Goal: Check status

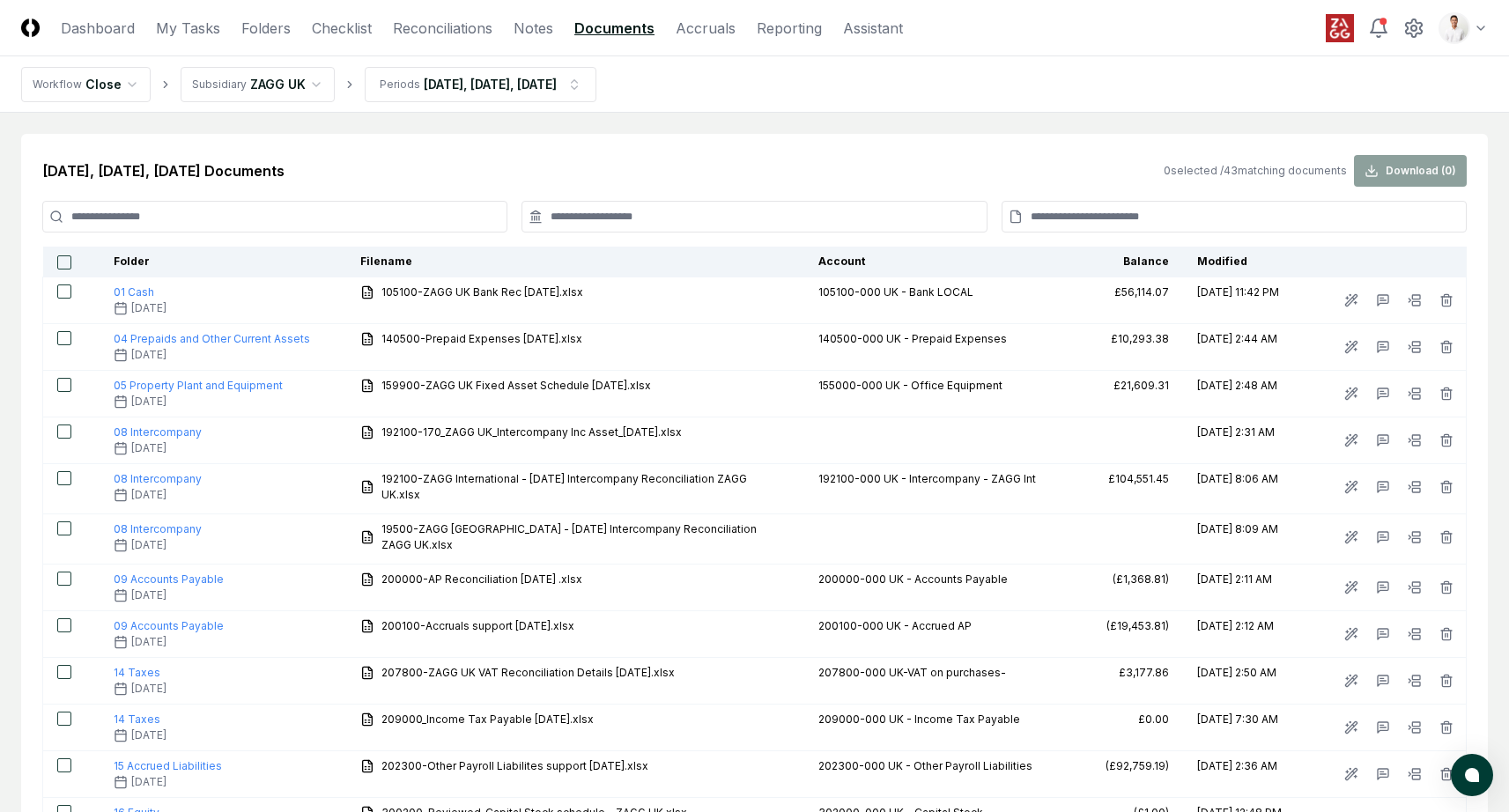
click at [1021, 63] on nav "Workflow Close Subsidiary ZAGG UK Periods [DATE], [DATE], [DATE]" at bounding box center [754, 84] width 1509 height 57
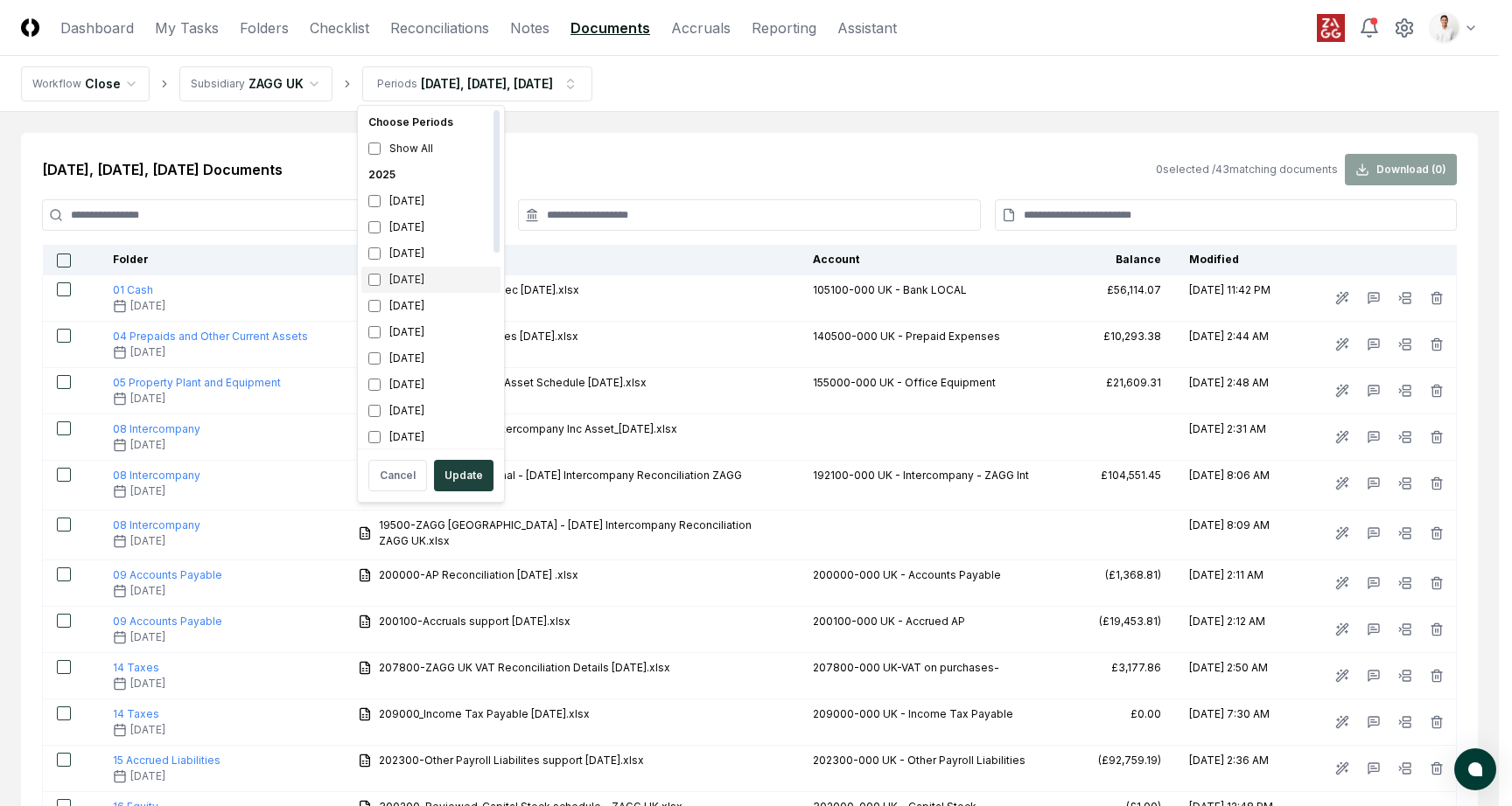
click at [427, 268] on div "[DATE]" at bounding box center [430, 279] width 139 height 27
click at [432, 308] on div "June 2025" at bounding box center [430, 306] width 139 height 27
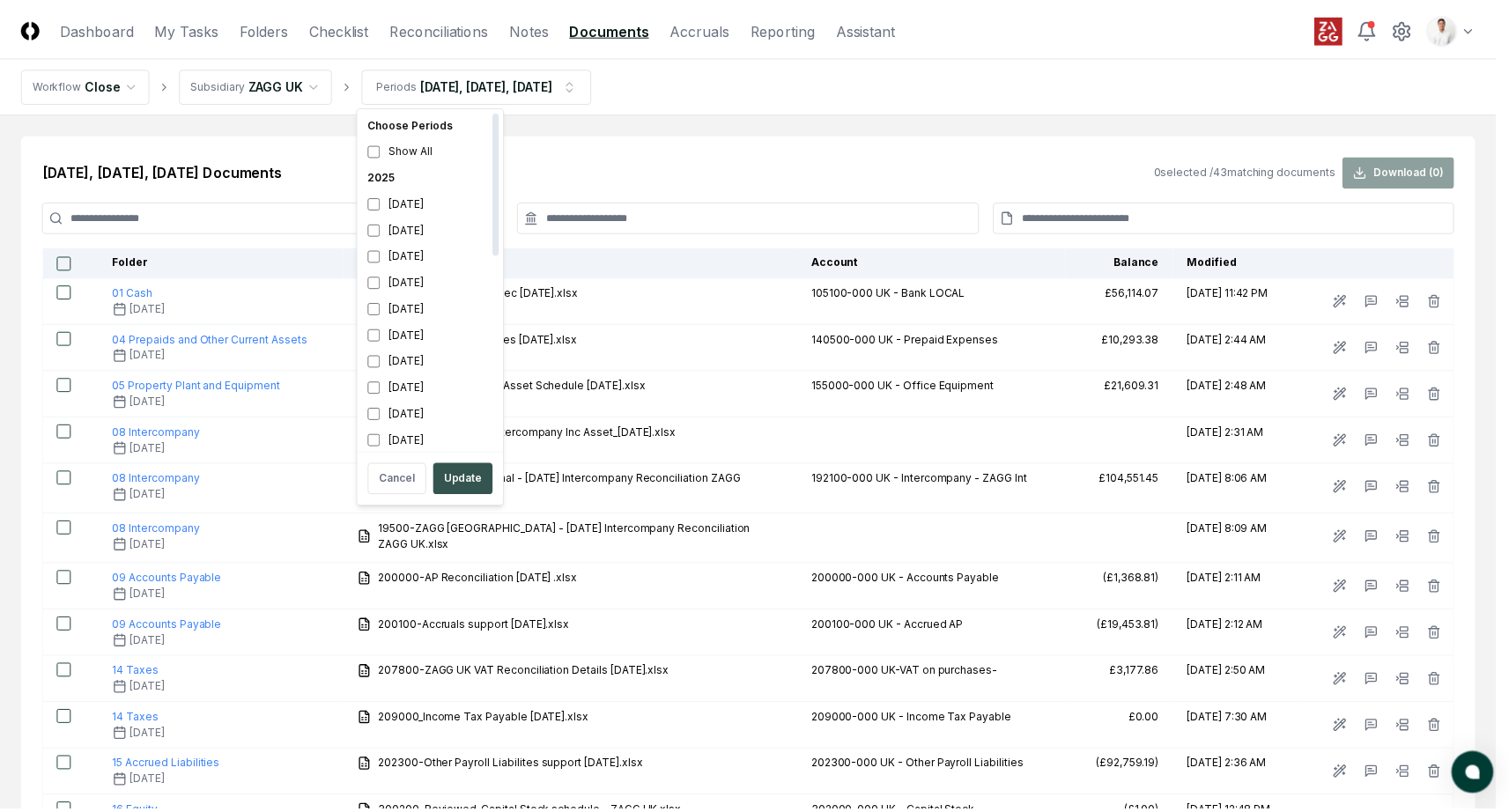
scroll to position [5, 0]
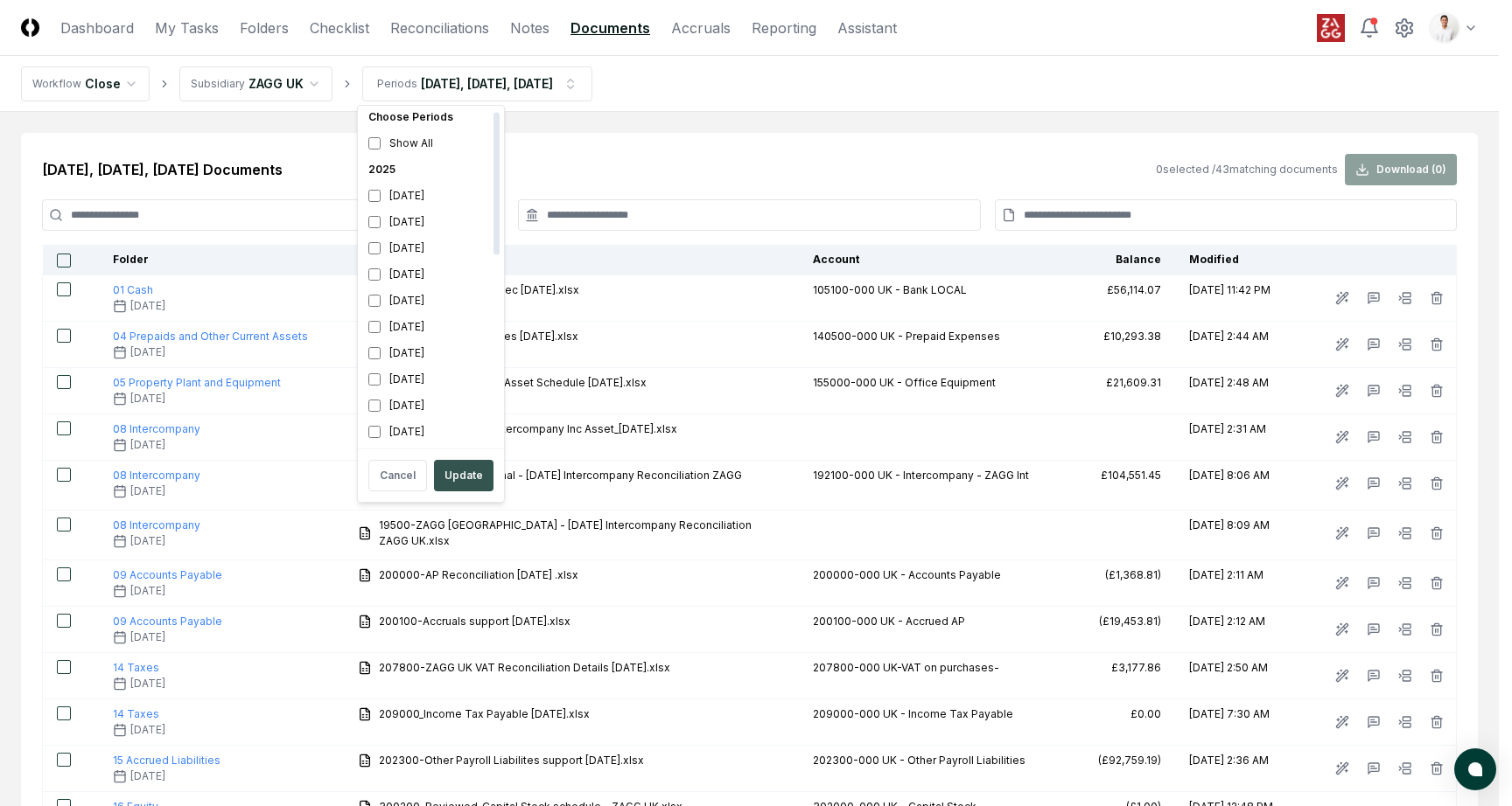
click at [472, 488] on button "Update" at bounding box center [464, 476] width 59 height 32
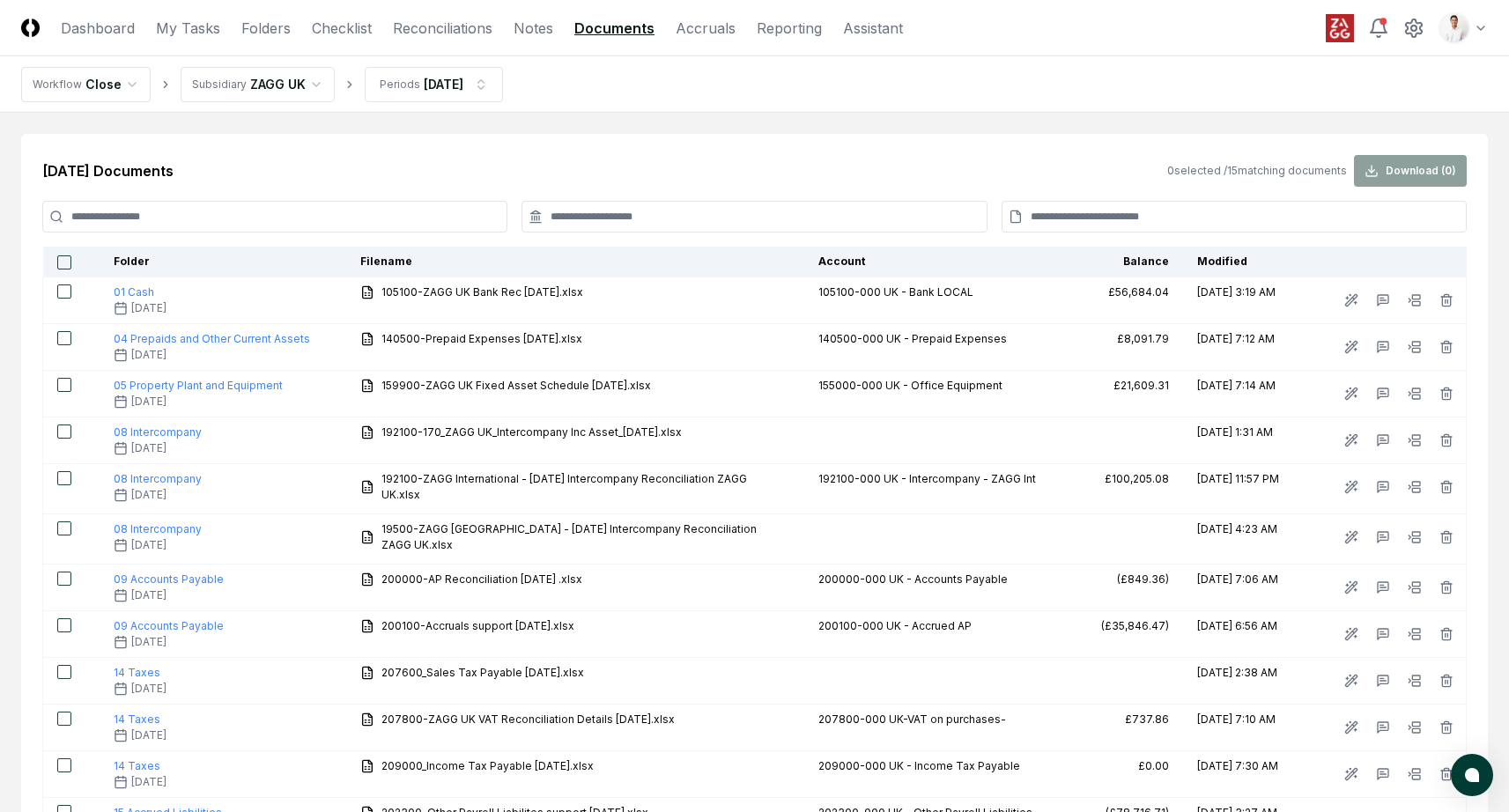
click at [694, 138] on div "Aug 2025 Documents 0 selected / 15 matching documents Download ( 0 ) Folder Fil…" at bounding box center [754, 569] width 1467 height 872
click at [422, 28] on link "Reconciliations" at bounding box center [442, 28] width 99 height 21
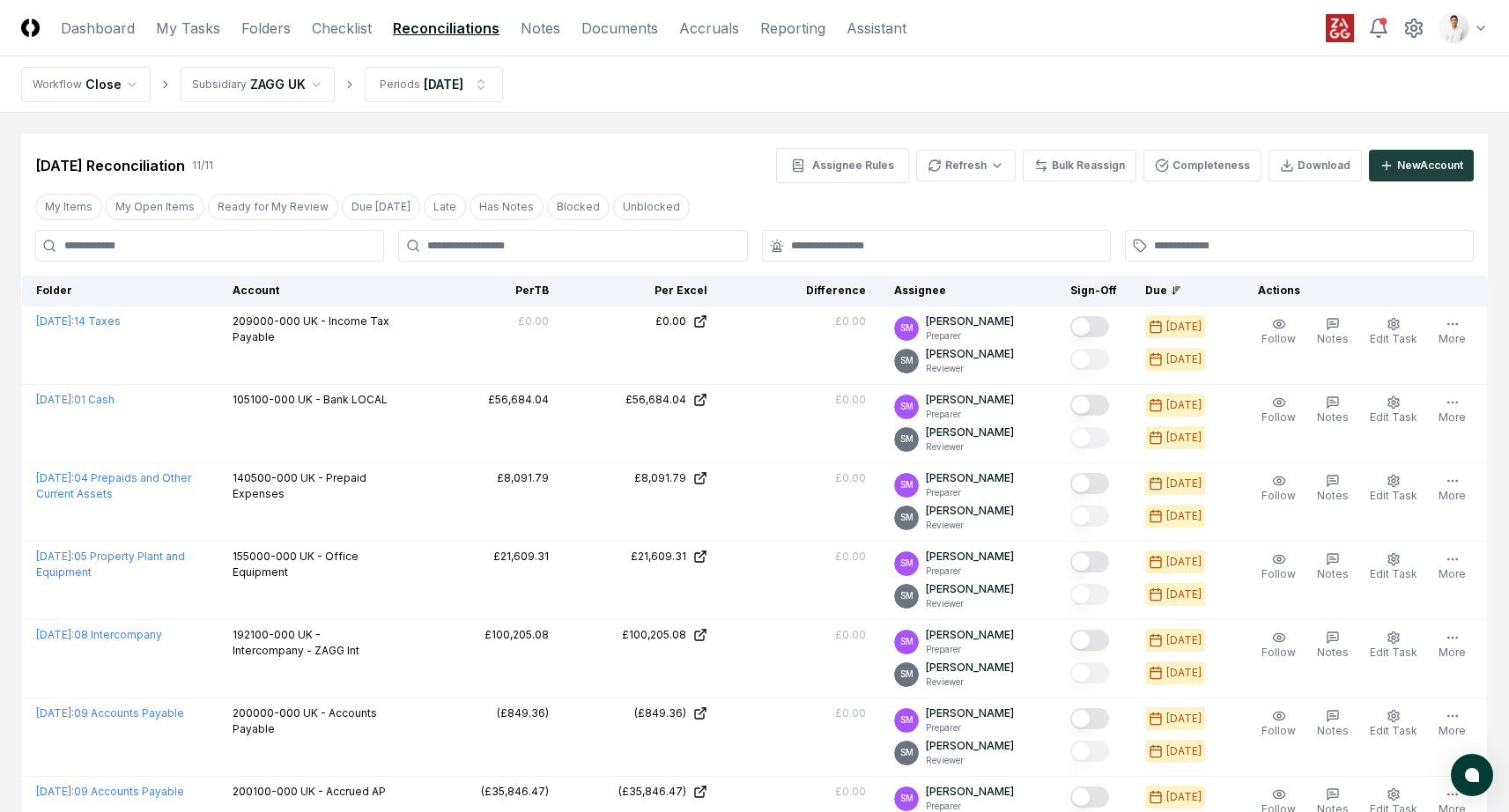
click at [622, 99] on nav "Workflow Close Subsidiary ZAGG UK Periods Aug 2025" at bounding box center [754, 84] width 1509 height 57
click at [648, 126] on main "Cancel Reassign Aug 2025 Reconciliation 11 / 11 Assignee Rules Refresh Bulk Rea…" at bounding box center [754, 651] width 1509 height 1077
click at [451, 90] on html "CloseCore Dashboard My Tasks Folders Checklist Reconciliations Notes Documents …" at bounding box center [754, 648] width 1509 height 1296
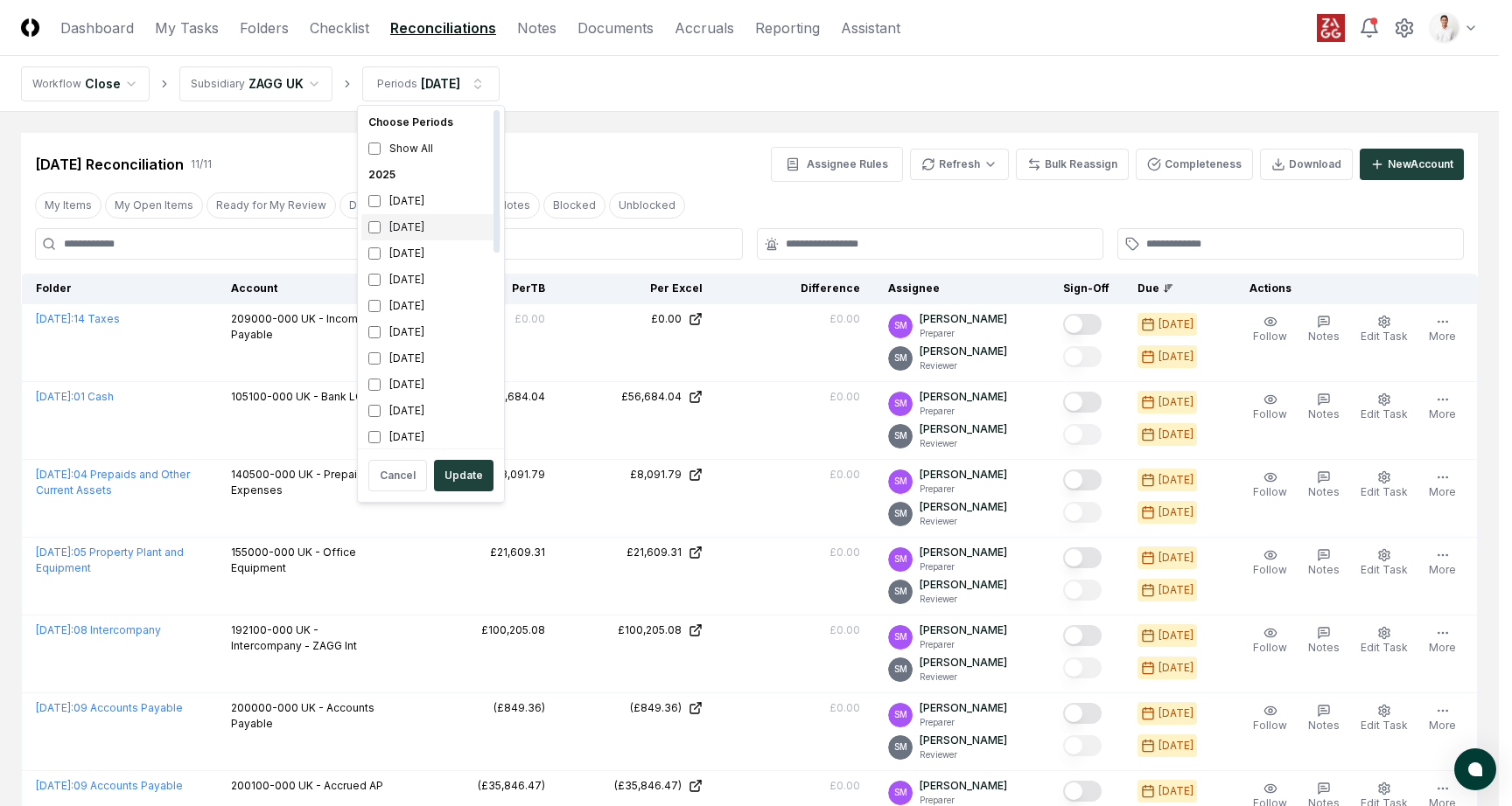
click at [411, 220] on div "[DATE]" at bounding box center [430, 227] width 139 height 27
click at [414, 250] on div "August 2025" at bounding box center [430, 254] width 139 height 27
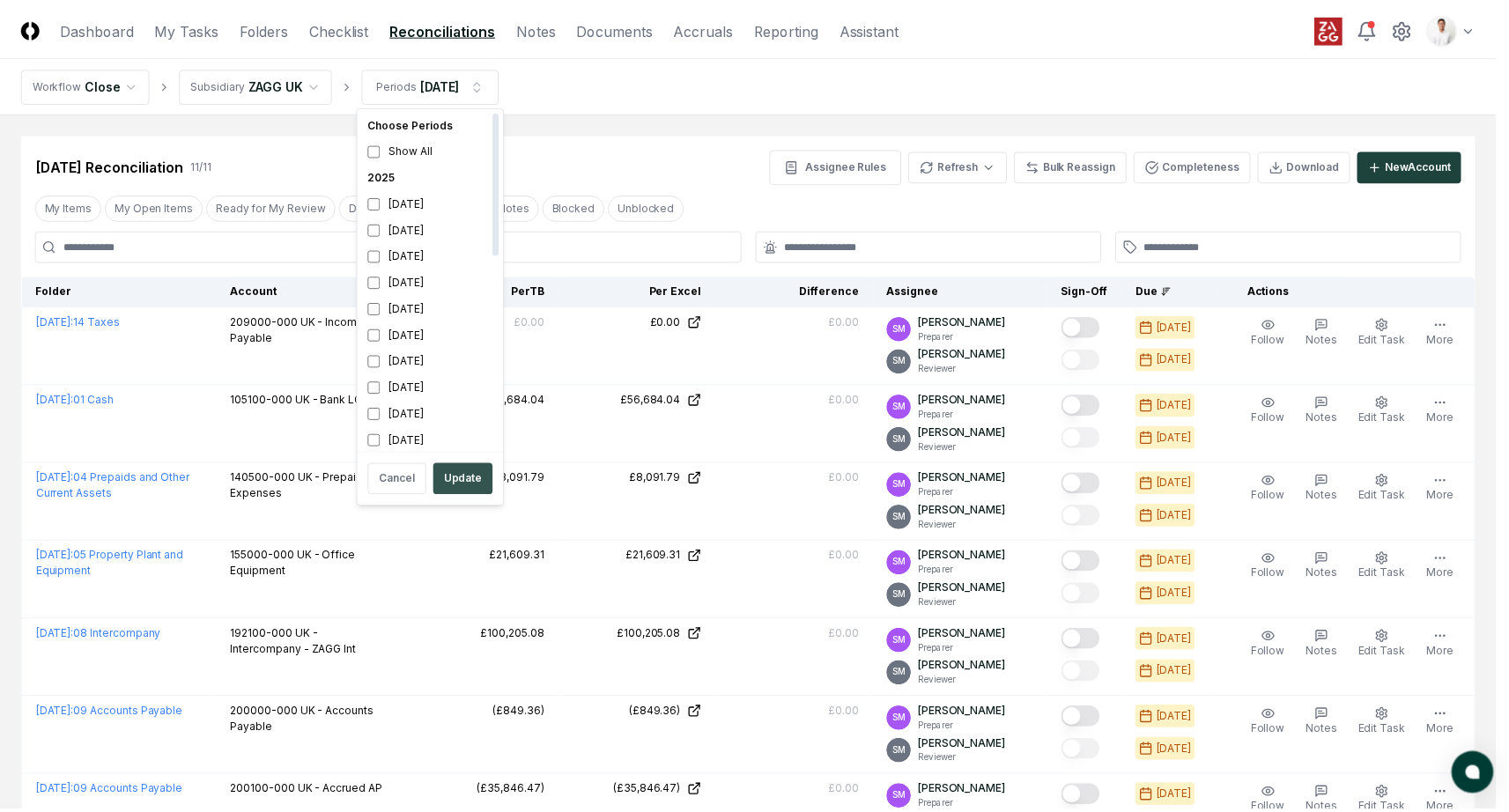
scroll to position [5, 0]
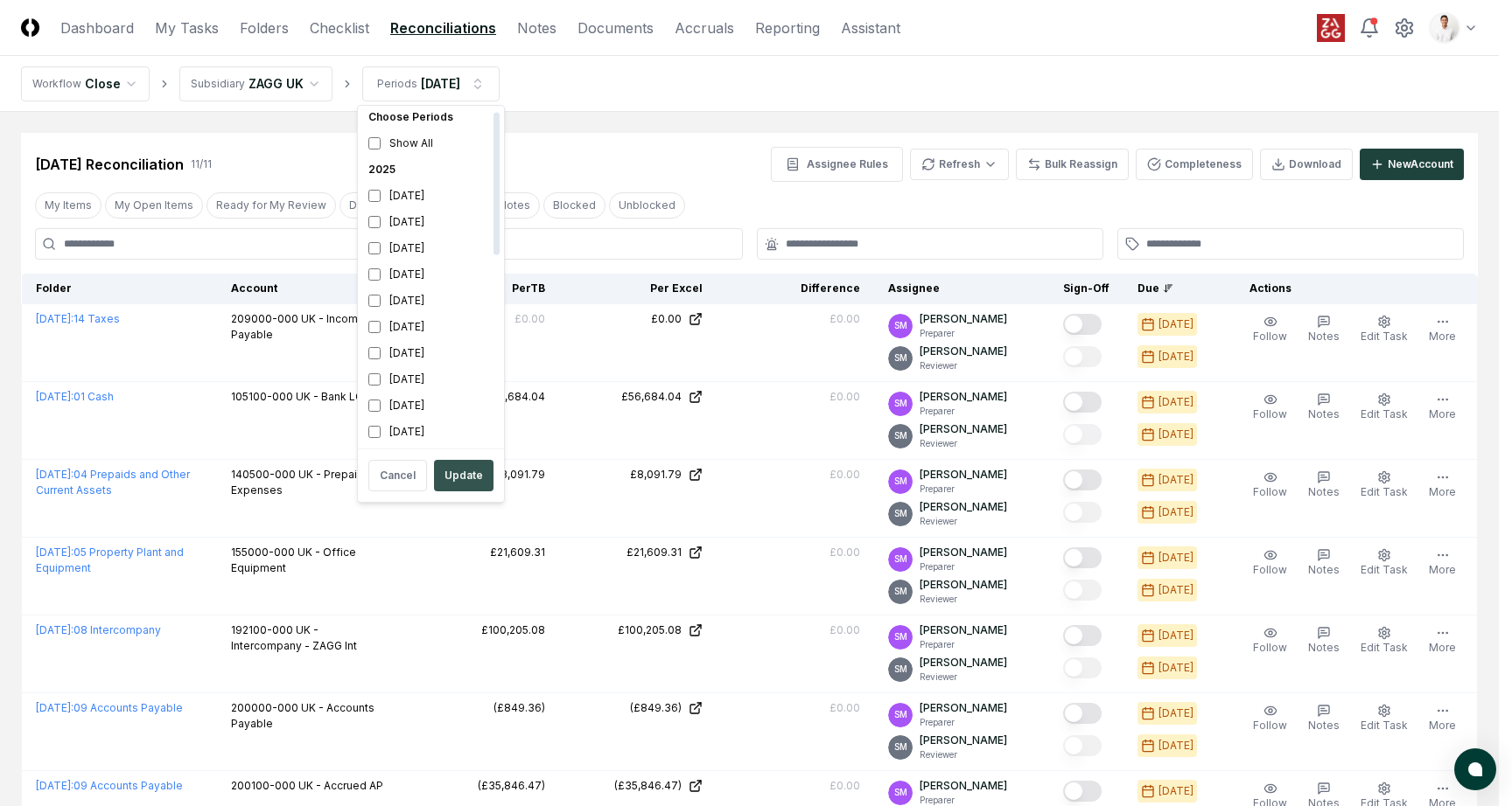
click at [445, 478] on button "Update" at bounding box center [464, 476] width 59 height 32
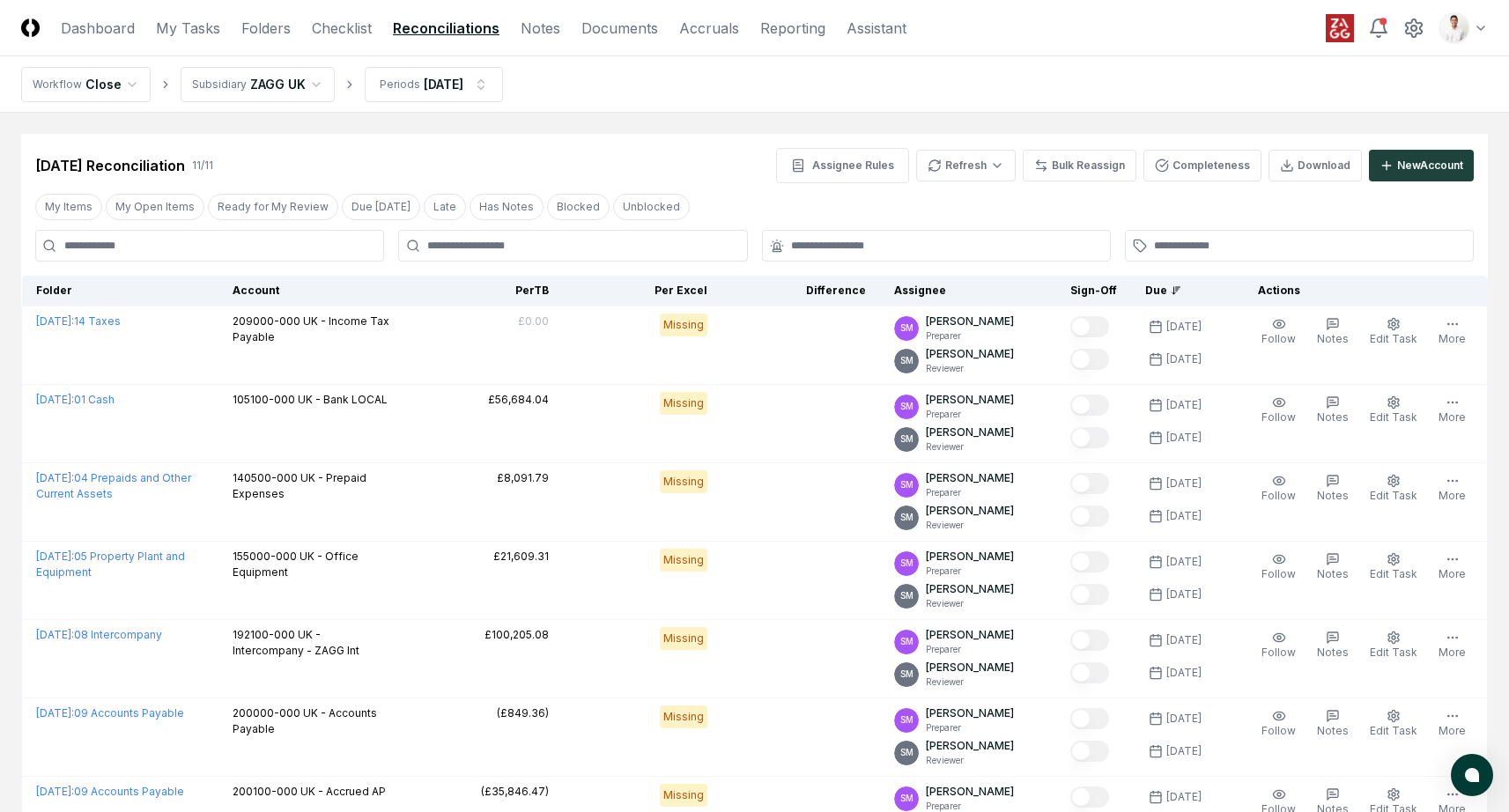
click at [626, 123] on main "Cancel Reassign Sep 2025 Reconciliation 11 / 11 Assignee Rules Refresh Bulk Rea…" at bounding box center [754, 651] width 1509 height 1077
click at [651, 131] on main "Cancel Reassign Sep 2025 Reconciliation 11 / 11 Assignee Rules Refresh Bulk Rea…" at bounding box center [754, 651] width 1509 height 1077
click at [255, 39] on header "CloseCore Dashboard My Tasks Folders Checklist Reconciliations Notes Documents …" at bounding box center [754, 28] width 1509 height 57
click at [259, 32] on link "Folders" at bounding box center [266, 28] width 50 height 21
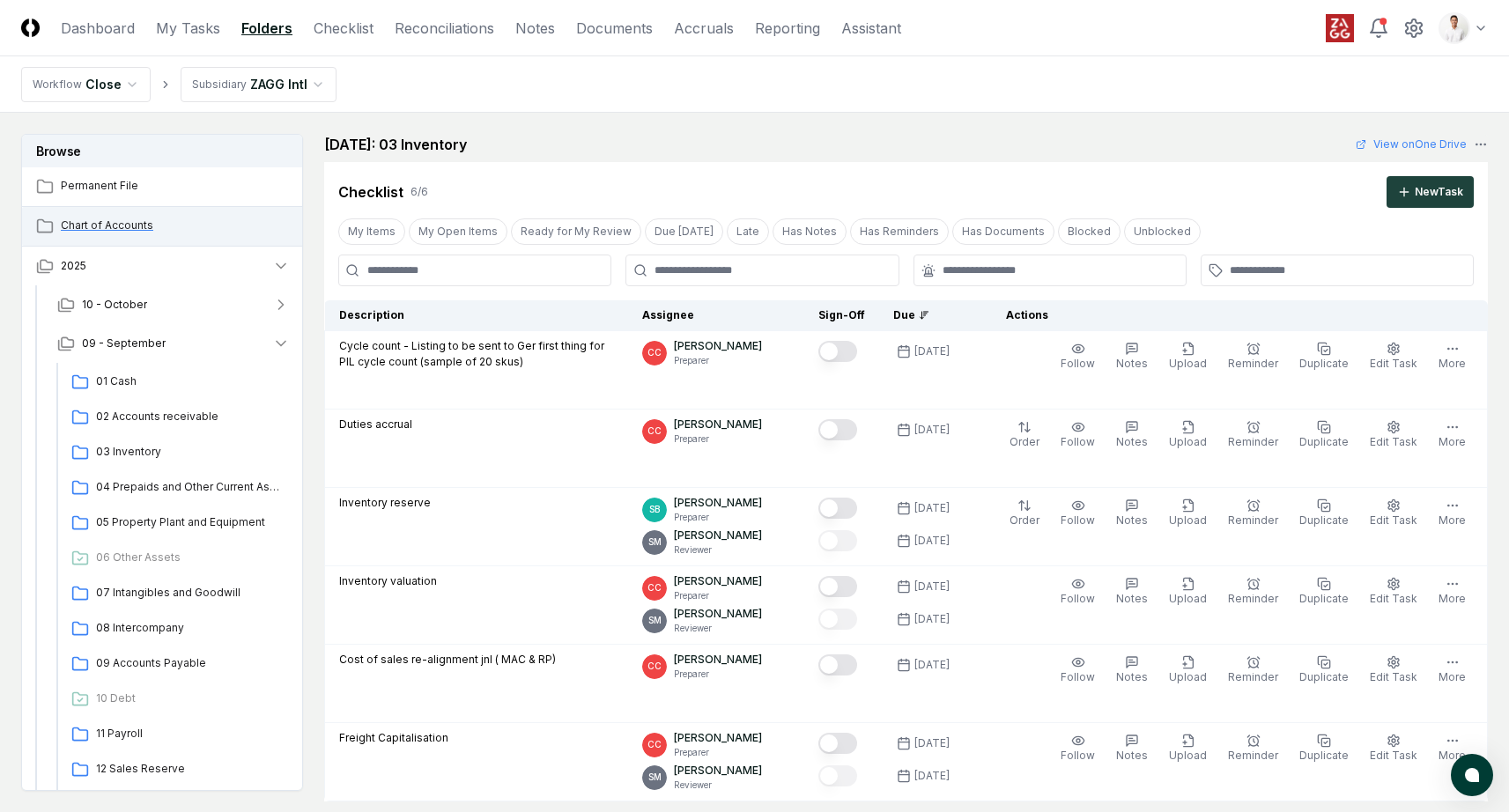
click at [157, 235] on div "Chart of Accounts" at bounding box center [163, 226] width 282 height 39
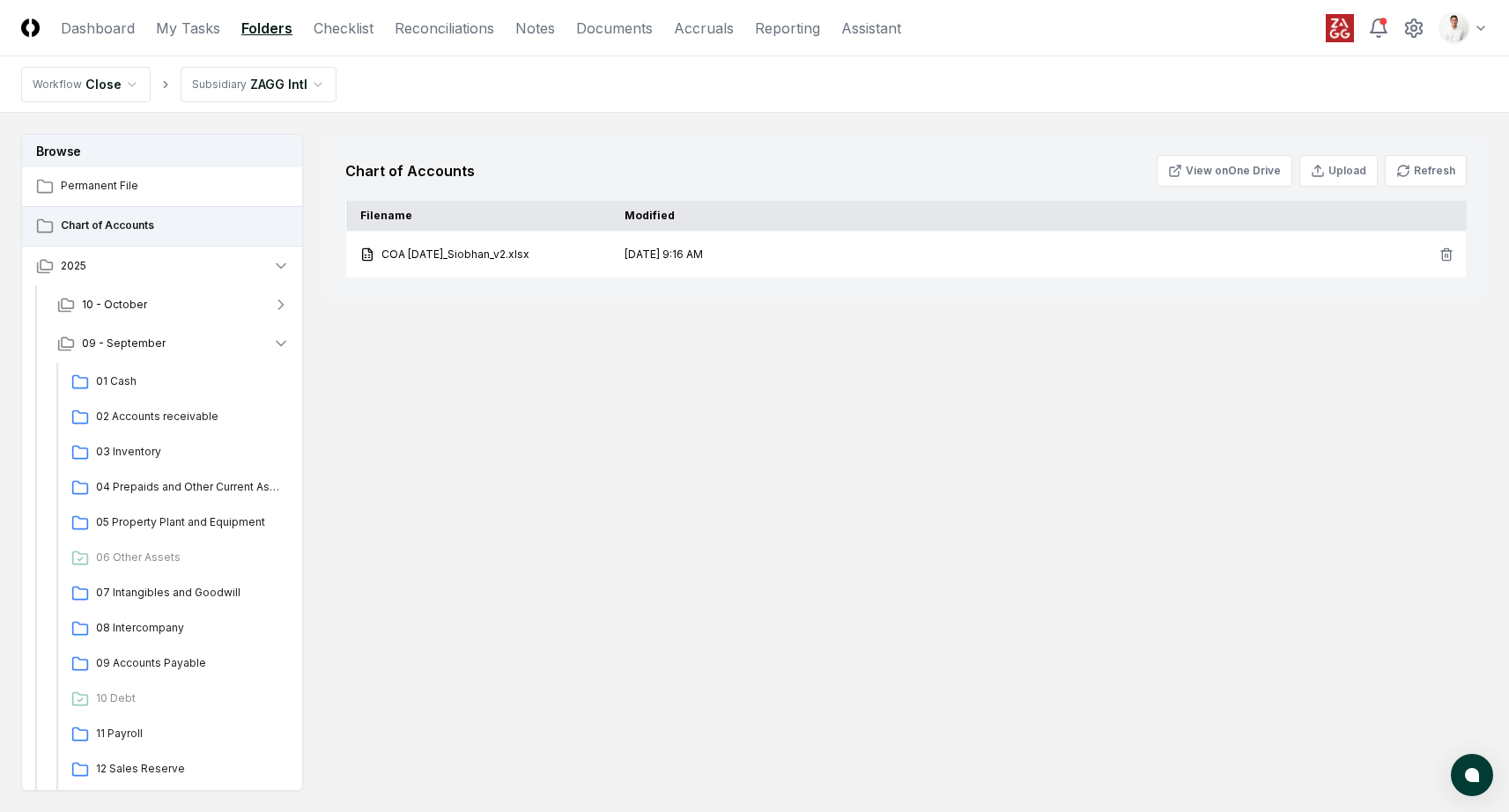
click at [741, 190] on div "Chart of Accounts View on One Drive Upload Refresh Filename Modified COA 4.1.20…" at bounding box center [906, 217] width 1164 height 166
click at [1413, 170] on button "Refresh" at bounding box center [1425, 171] width 82 height 32
click at [466, 30] on link "Reconciliations" at bounding box center [444, 28] width 99 height 21
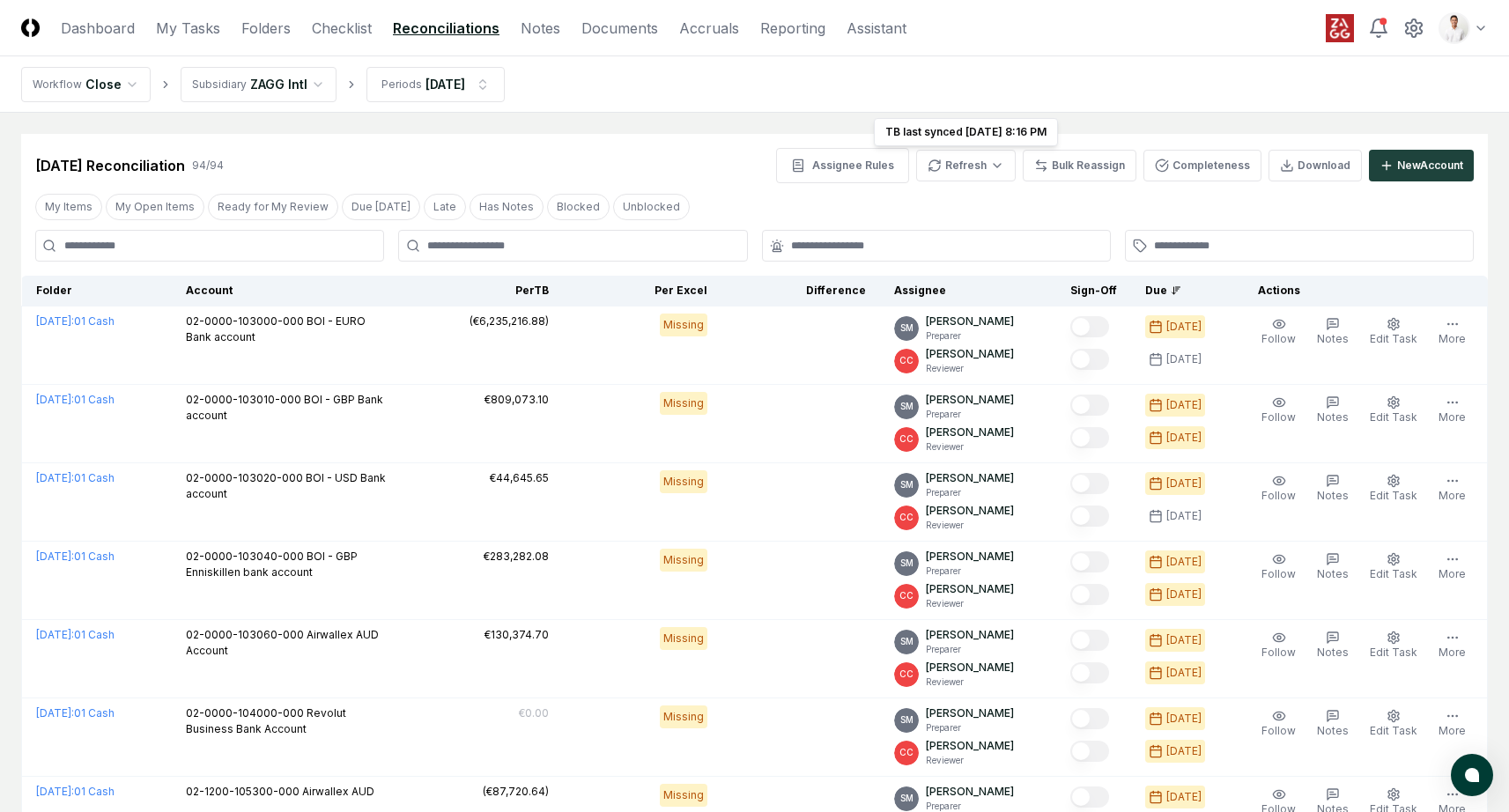
click at [1001, 68] on nav "Workflow Close Subsidiary ZAGG Intl Periods Sep 2025" at bounding box center [754, 84] width 1509 height 57
click at [255, 32] on link "Folders" at bounding box center [266, 28] width 50 height 21
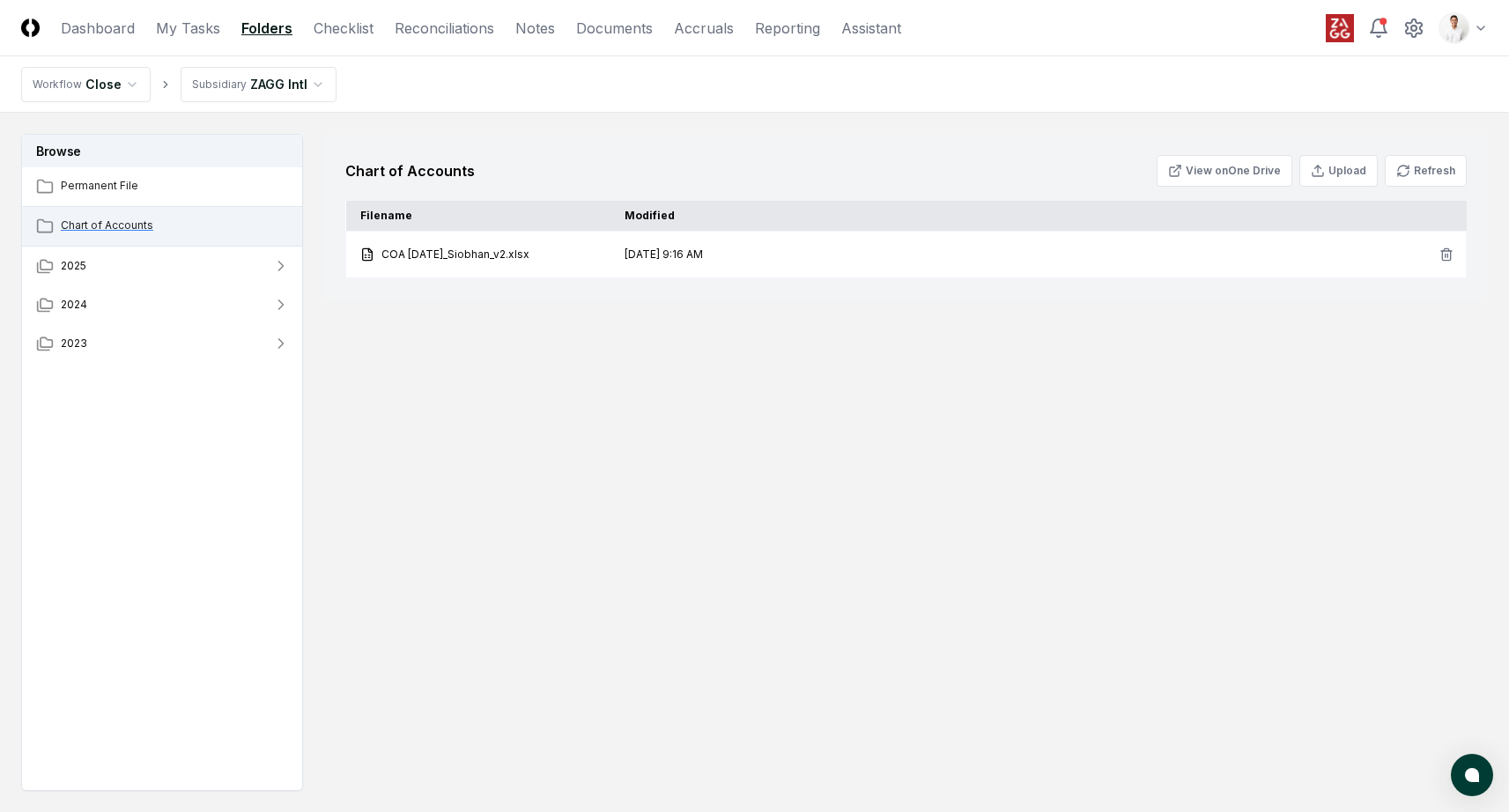
click at [130, 230] on span "Chart of Accounts" at bounding box center [175, 226] width 229 height 16
click at [1406, 171] on icon at bounding box center [1404, 171] width 14 height 14
click at [580, 128] on main "Browse Permanent File Chart of Accounts 2025 2024 2023 Change Folder Chart of A…" at bounding box center [754, 462] width 1509 height 700
click at [256, 81] on html "CloseCore Dashboard My Tasks Folders Checklist Reconciliations Notes Documents …" at bounding box center [754, 459] width 1509 height 918
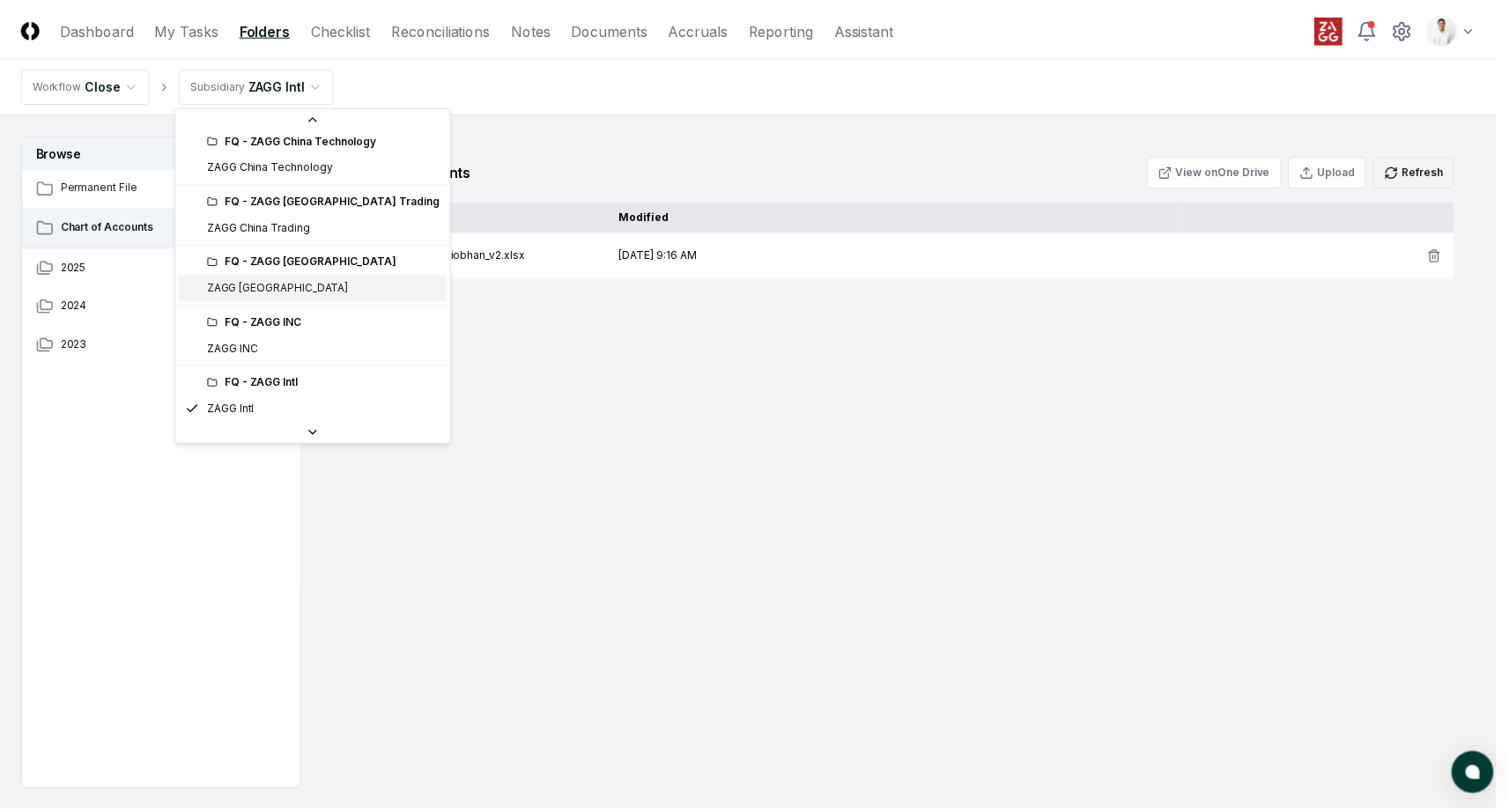
scroll to position [683, 0]
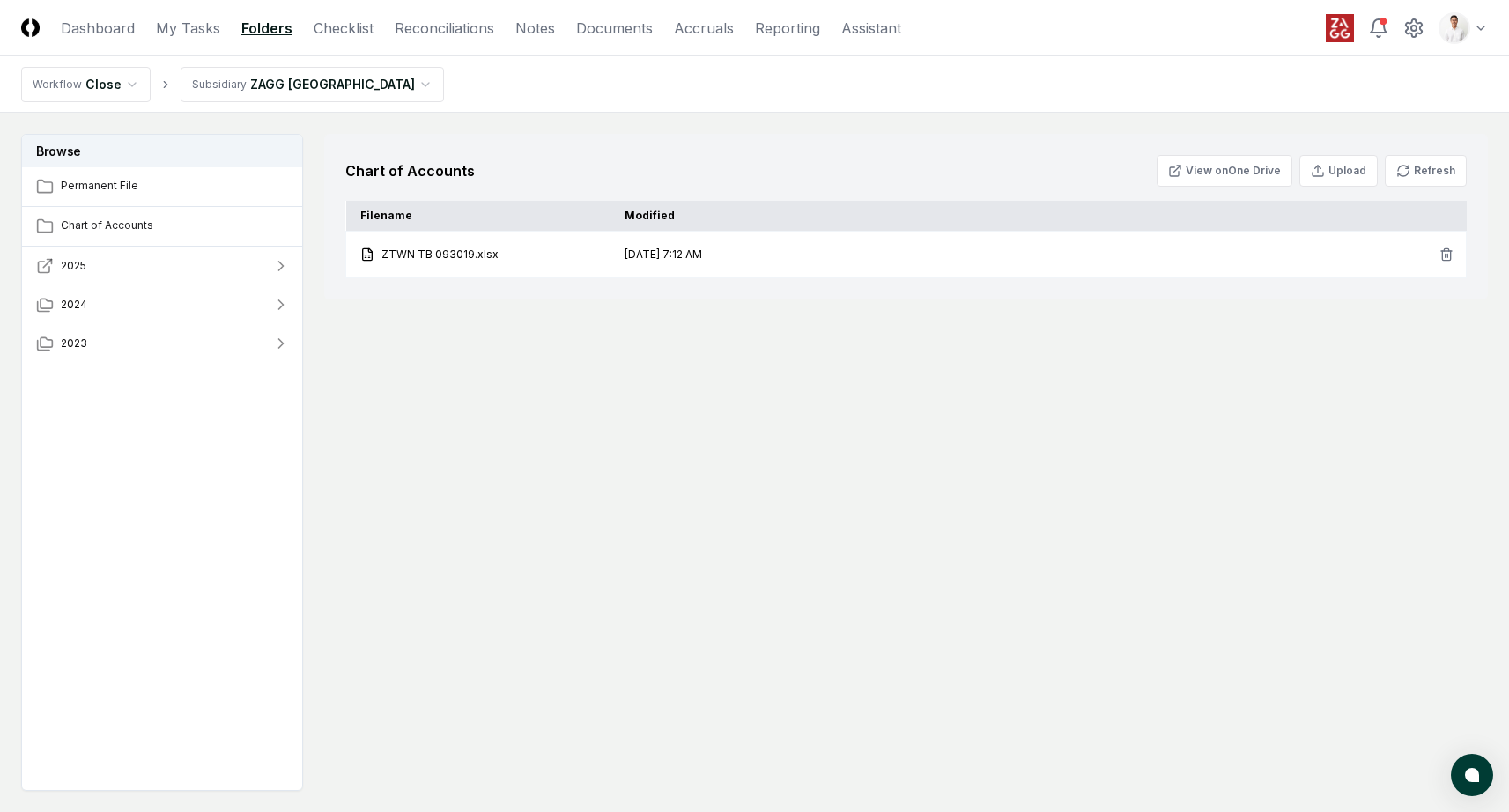
click at [141, 275] on button "2025" at bounding box center [163, 265] width 282 height 39
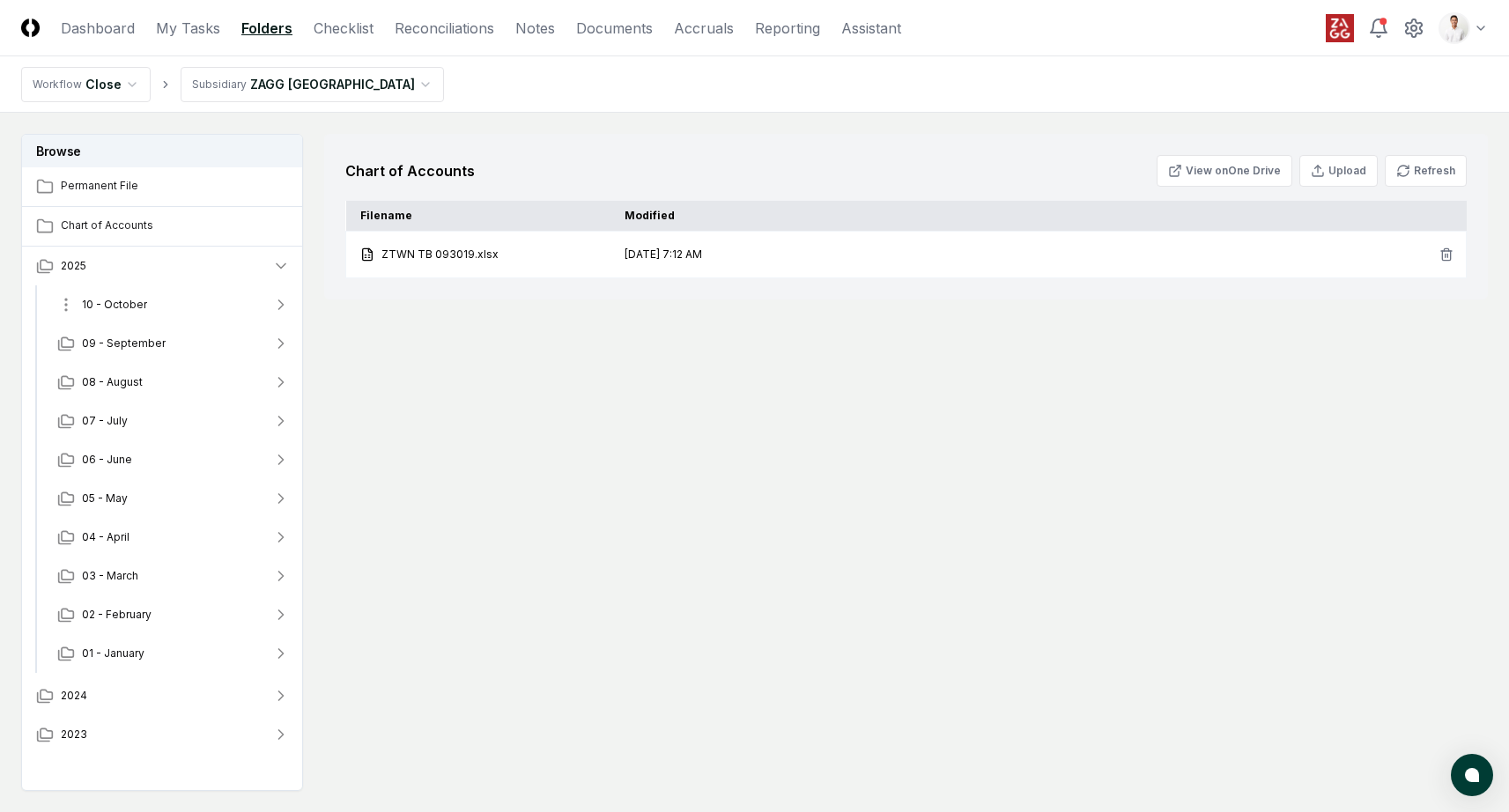
click at [137, 306] on span "10 - October" at bounding box center [114, 305] width 66 height 16
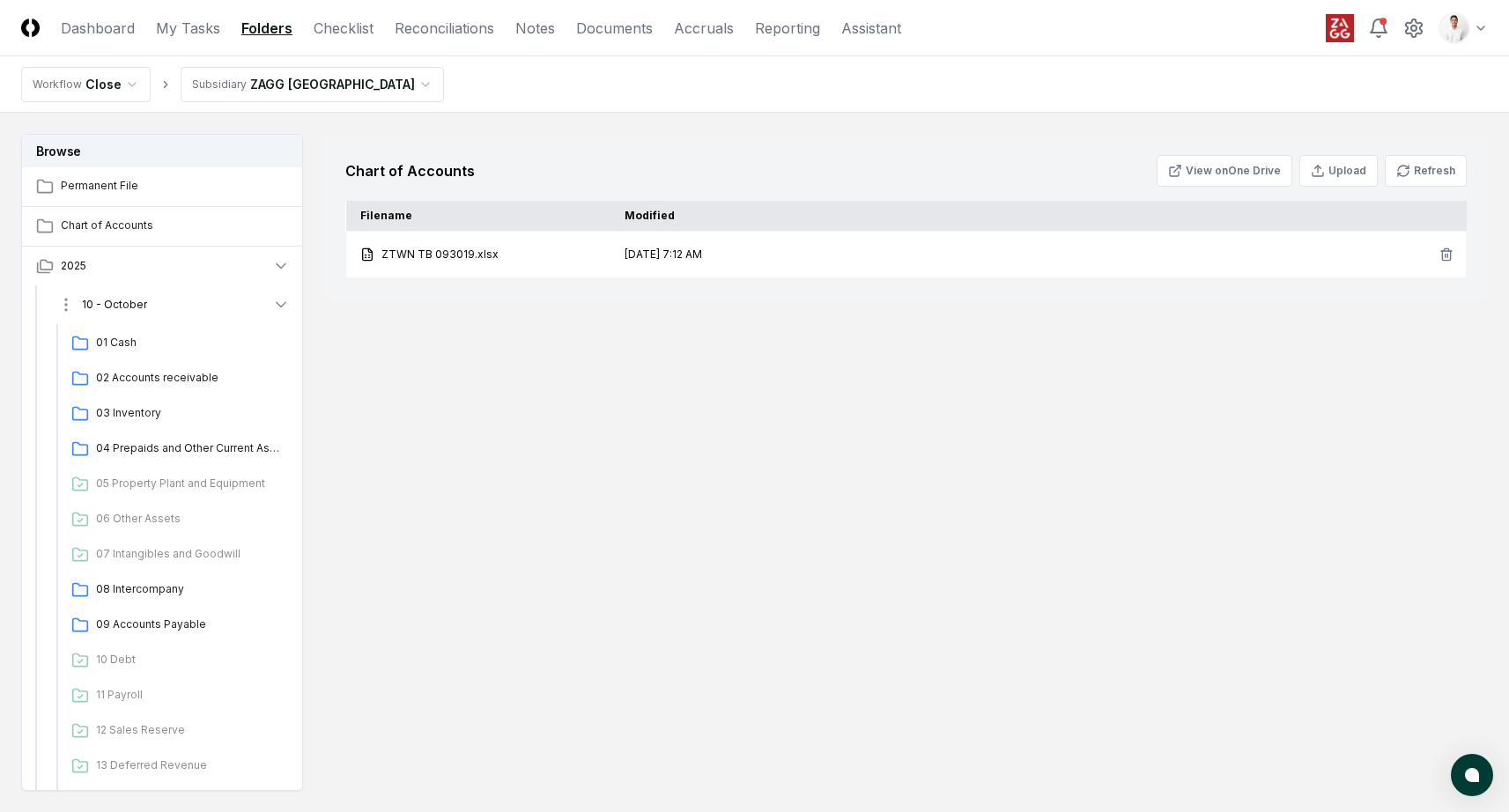
click at [157, 306] on button "10 - October" at bounding box center [173, 304] width 260 height 39
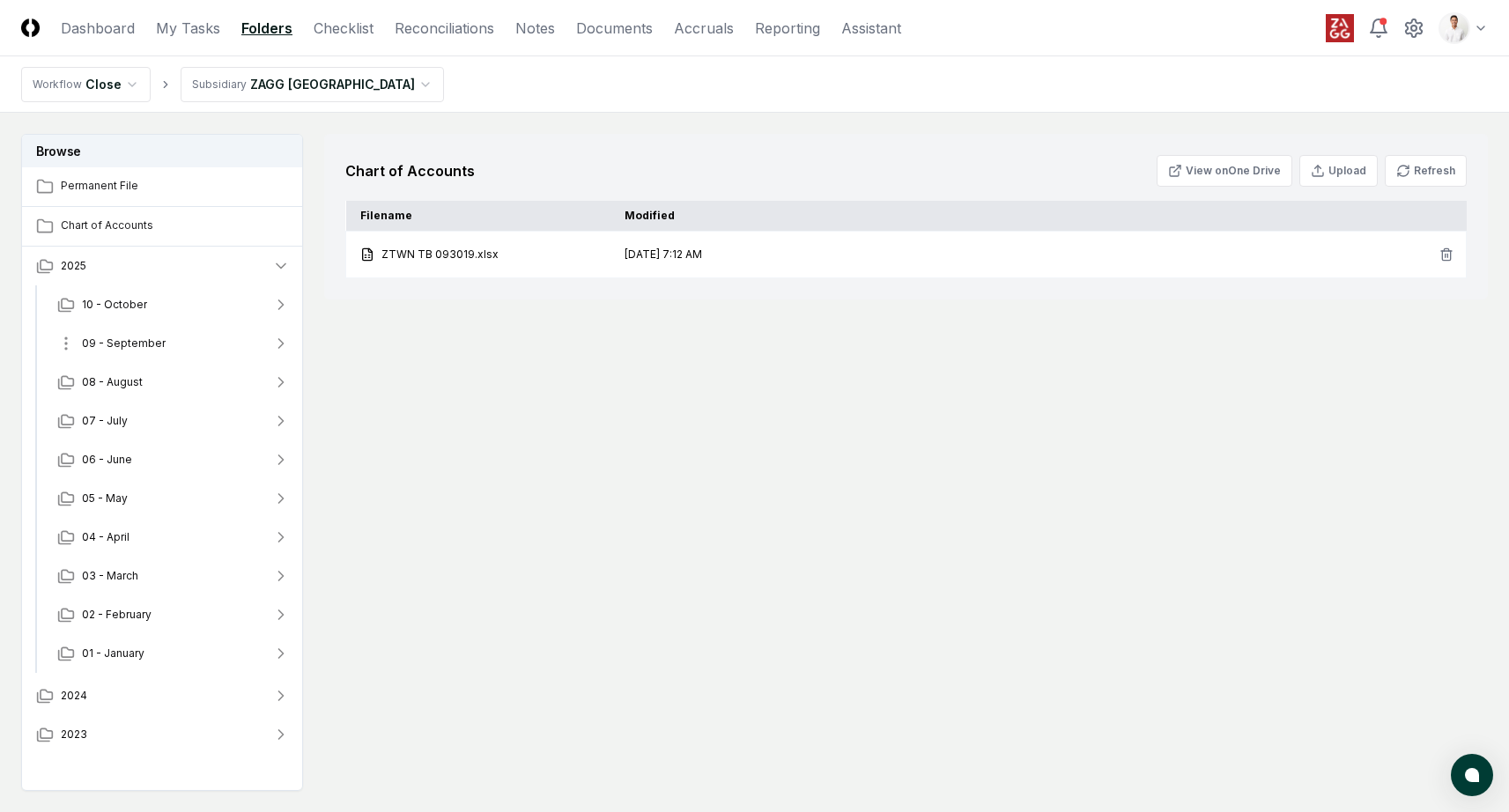
click at [160, 346] on span "09 - September" at bounding box center [123, 344] width 84 height 16
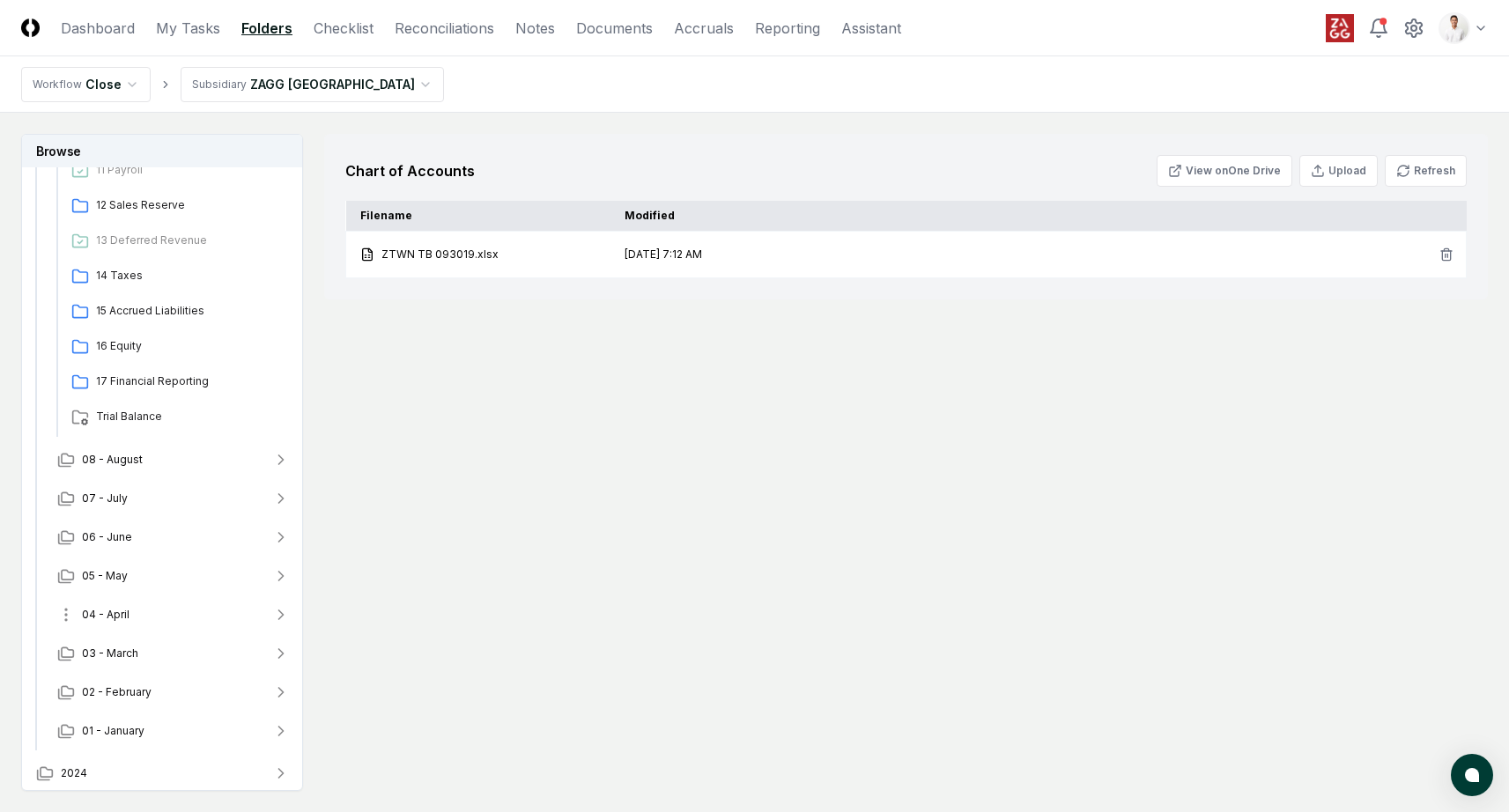
scroll to position [605, 0]
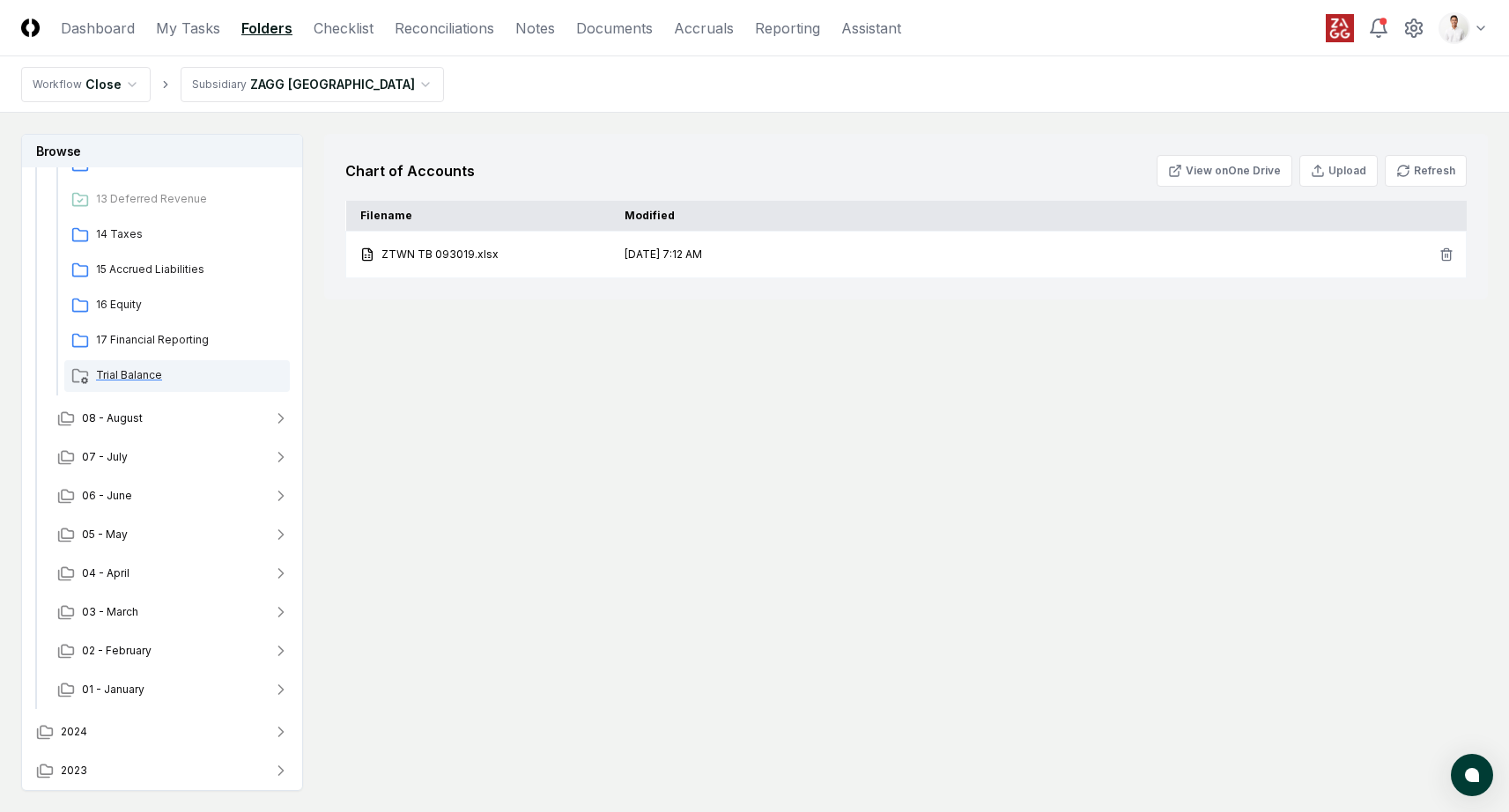
click at [154, 379] on span "Trial Balance" at bounding box center [190, 376] width 187 height 16
click at [808, 167] on div "September 2025 Trial Balance View on One Drive Upload Refresh" at bounding box center [906, 171] width 1121 height 32
click at [819, 322] on div "[DATE] Trial Balance View on One Drive Upload Refresh Filename Modified FloQast…" at bounding box center [906, 462] width 1164 height 657
click at [825, 363] on div "[DATE] Trial Balance View on One Drive Upload Refresh Filename Modified FloQast…" at bounding box center [906, 462] width 1164 height 657
click at [813, 348] on div "[DATE] Trial Balance View on One Drive Upload Refresh Filename Modified FloQast…" at bounding box center [906, 462] width 1164 height 657
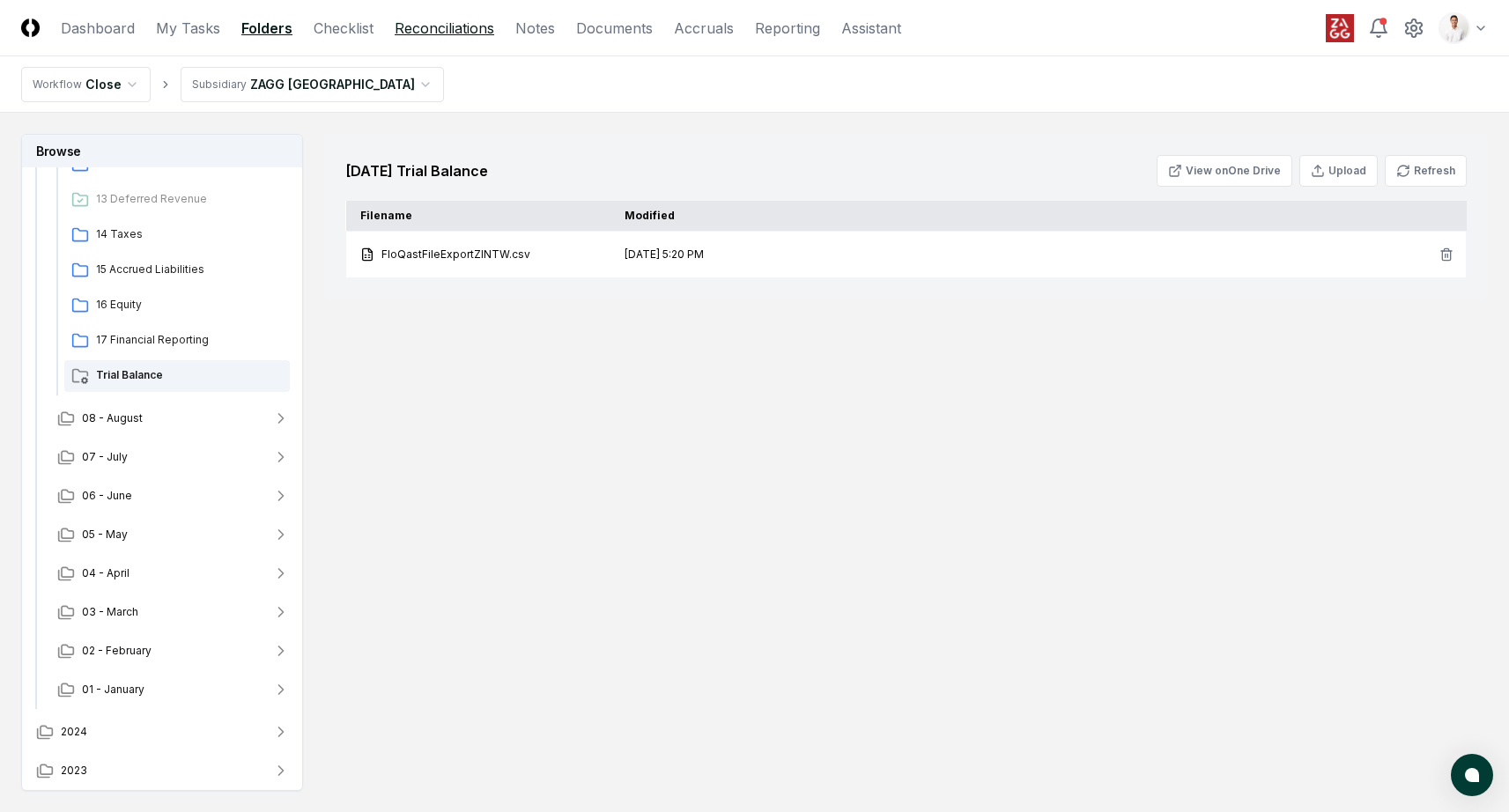
click at [489, 30] on link "Reconciliations" at bounding box center [444, 28] width 99 height 21
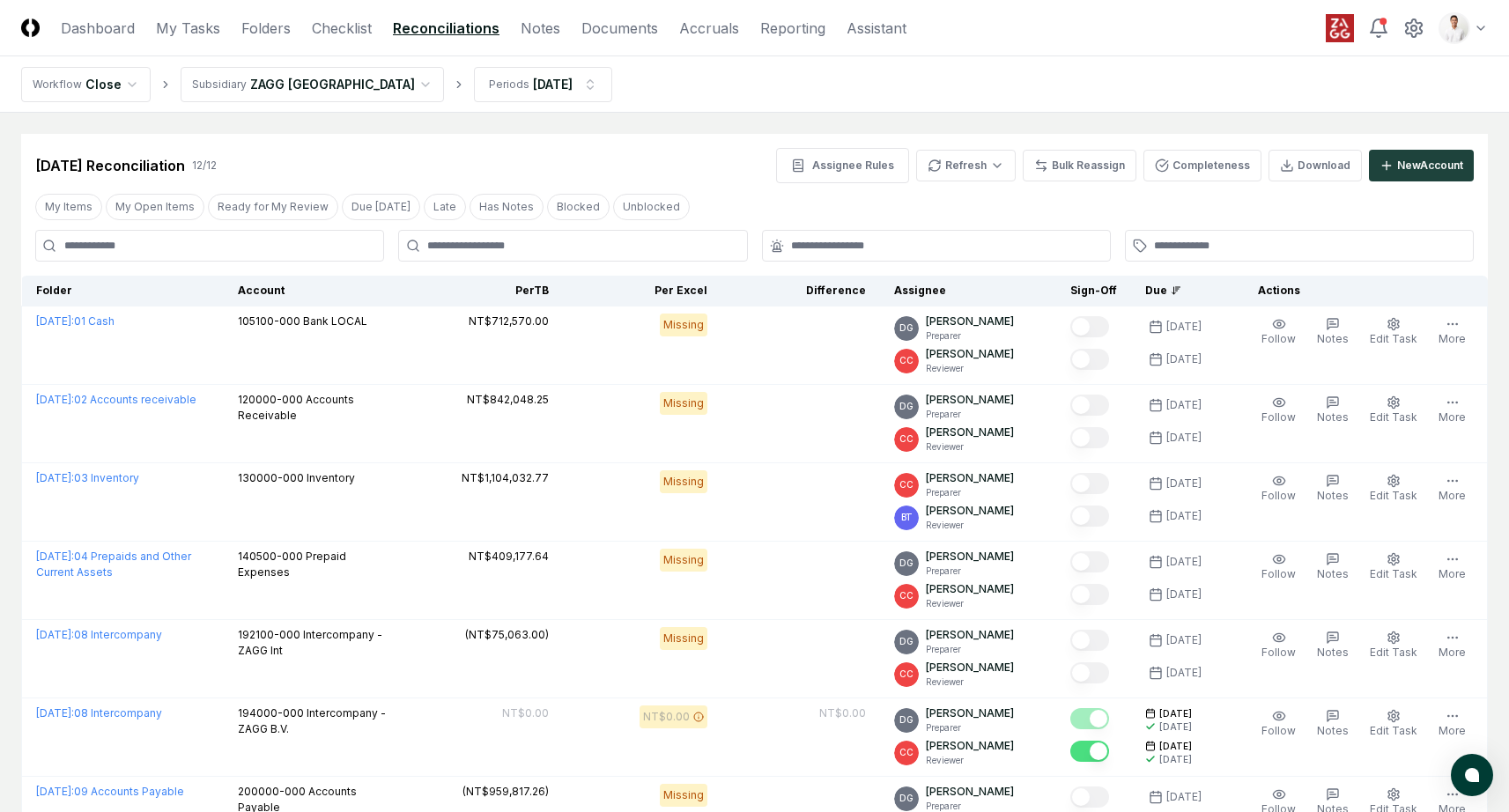
click at [653, 90] on nav "Workflow Close Subsidiary ZAGG Taiwan Periods Sep 2025" at bounding box center [754, 84] width 1509 height 57
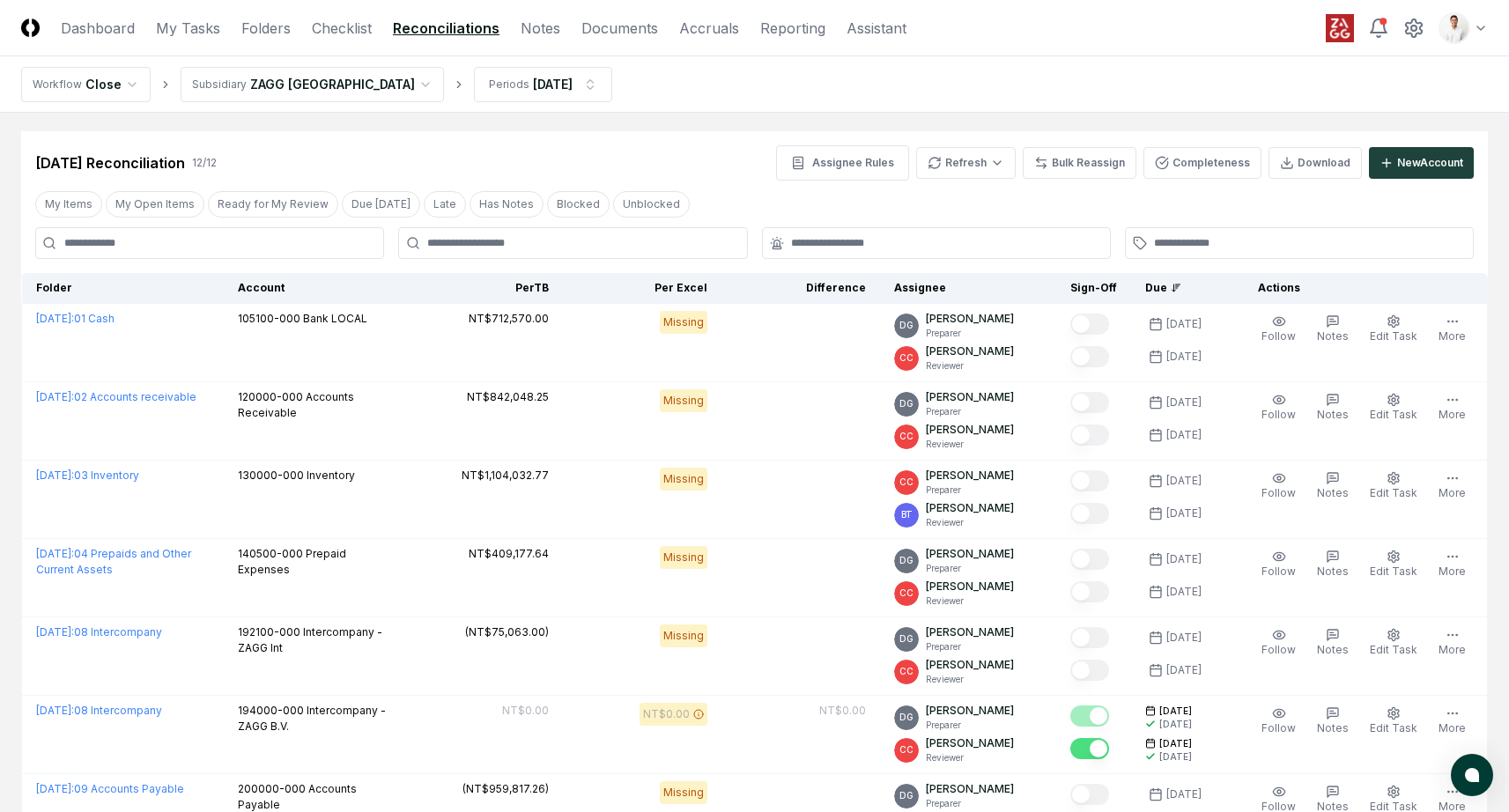
click at [735, 131] on div "[DATE] Reconciliation 12 / 12 Assignee Rules Refresh Bulk Reassign Completeness…" at bounding box center [754, 156] width 1467 height 50
click at [636, 100] on nav "Workflow Close Subsidiary ZAGG Taiwan Periods Sep 2025" at bounding box center [754, 84] width 1509 height 57
click at [586, 124] on main "Cancel Reassign Sep 2025 Reconciliation 12 / 12 Assignee Rules Refresh Bulk Rea…" at bounding box center [754, 688] width 1509 height 1156
drag, startPoint x: 616, startPoint y: 145, endPoint x: 552, endPoint y: 131, distance: 65.5
click at [616, 143] on div "[DATE] Reconciliation 12 / 12 Assignee Rules Refresh Bulk Reassign Completeness…" at bounding box center [754, 156] width 1467 height 50
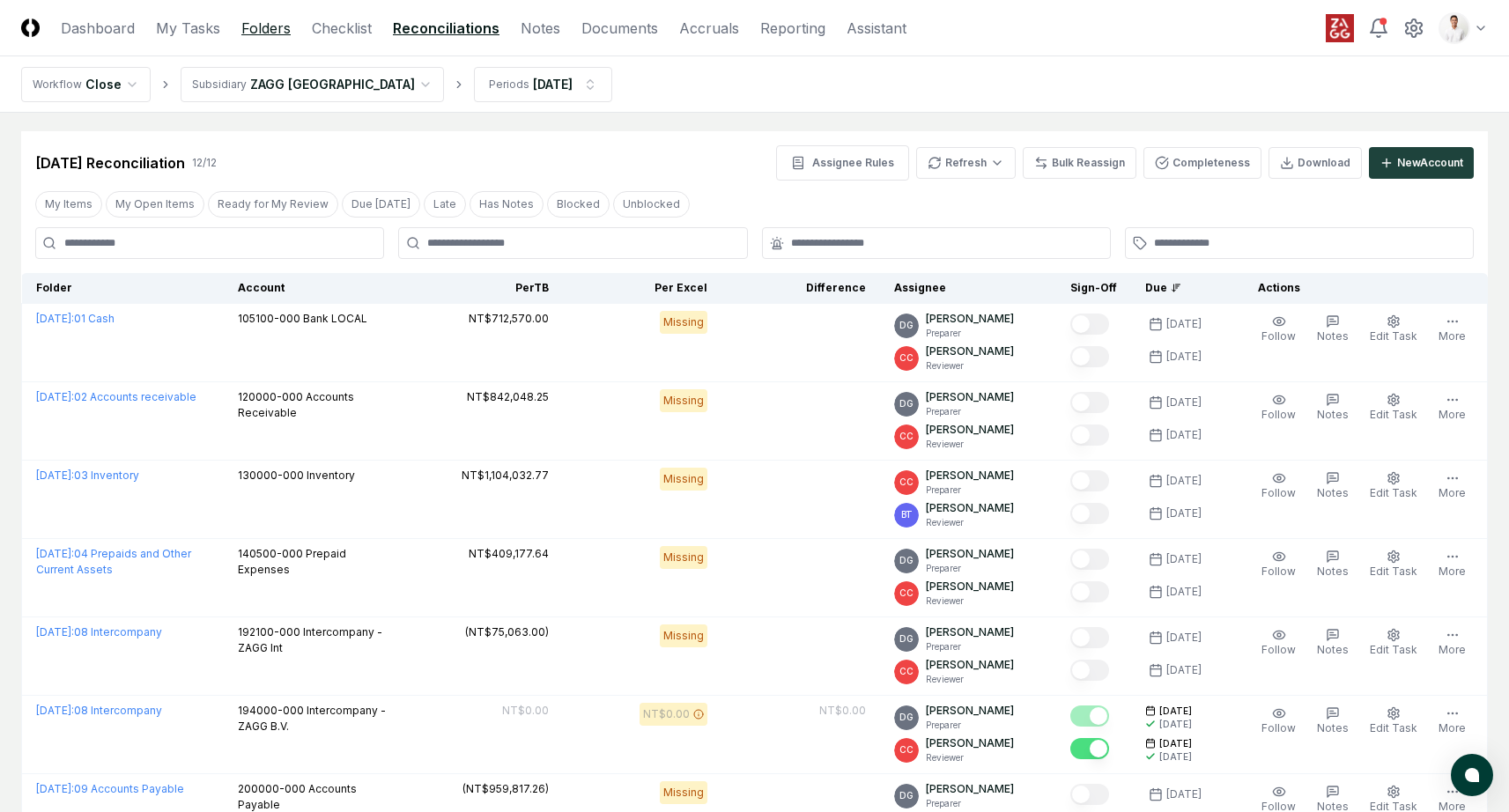
click at [255, 31] on link "Folders" at bounding box center [266, 28] width 50 height 21
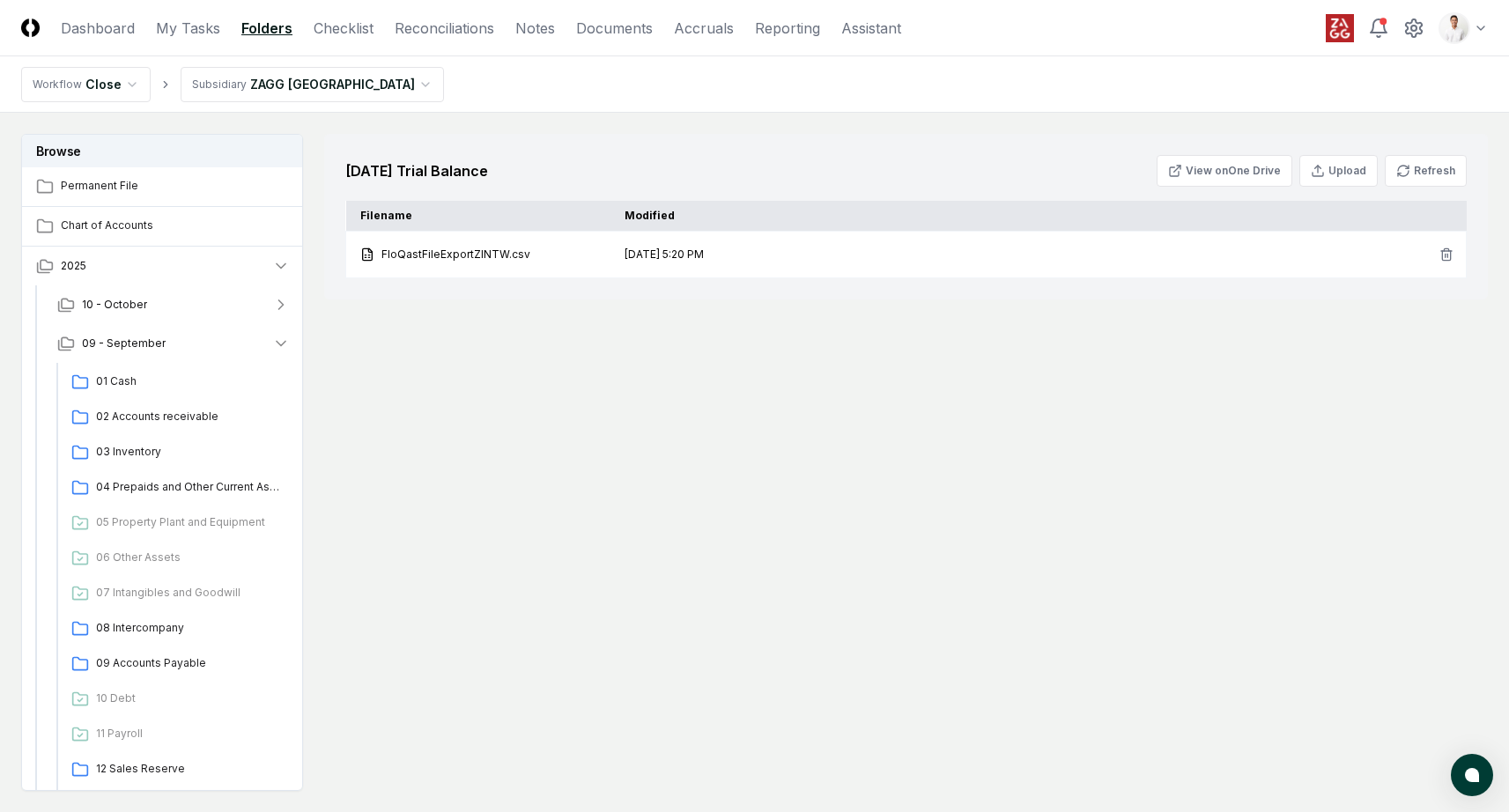
click at [795, 379] on div "[DATE] Trial Balance View on One Drive Upload Refresh Filename Modified FloQast…" at bounding box center [906, 462] width 1164 height 657
click at [798, 347] on div "[DATE] Trial Balance View on One Drive Upload Refresh Filename Modified FloQast…" at bounding box center [906, 462] width 1164 height 657
click at [679, 313] on div "[DATE] Trial Balance View on One Drive Upload Refresh Filename Modified FloQast…" at bounding box center [906, 462] width 1164 height 657
click at [750, 151] on div "[DATE] Trial Balance View on One Drive Upload Refresh Filename Modified FloQast…" at bounding box center [906, 217] width 1164 height 166
click at [876, 368] on div "[DATE] Trial Balance View on One Drive Upload Refresh Filename Modified FloQast…" at bounding box center [906, 462] width 1164 height 657
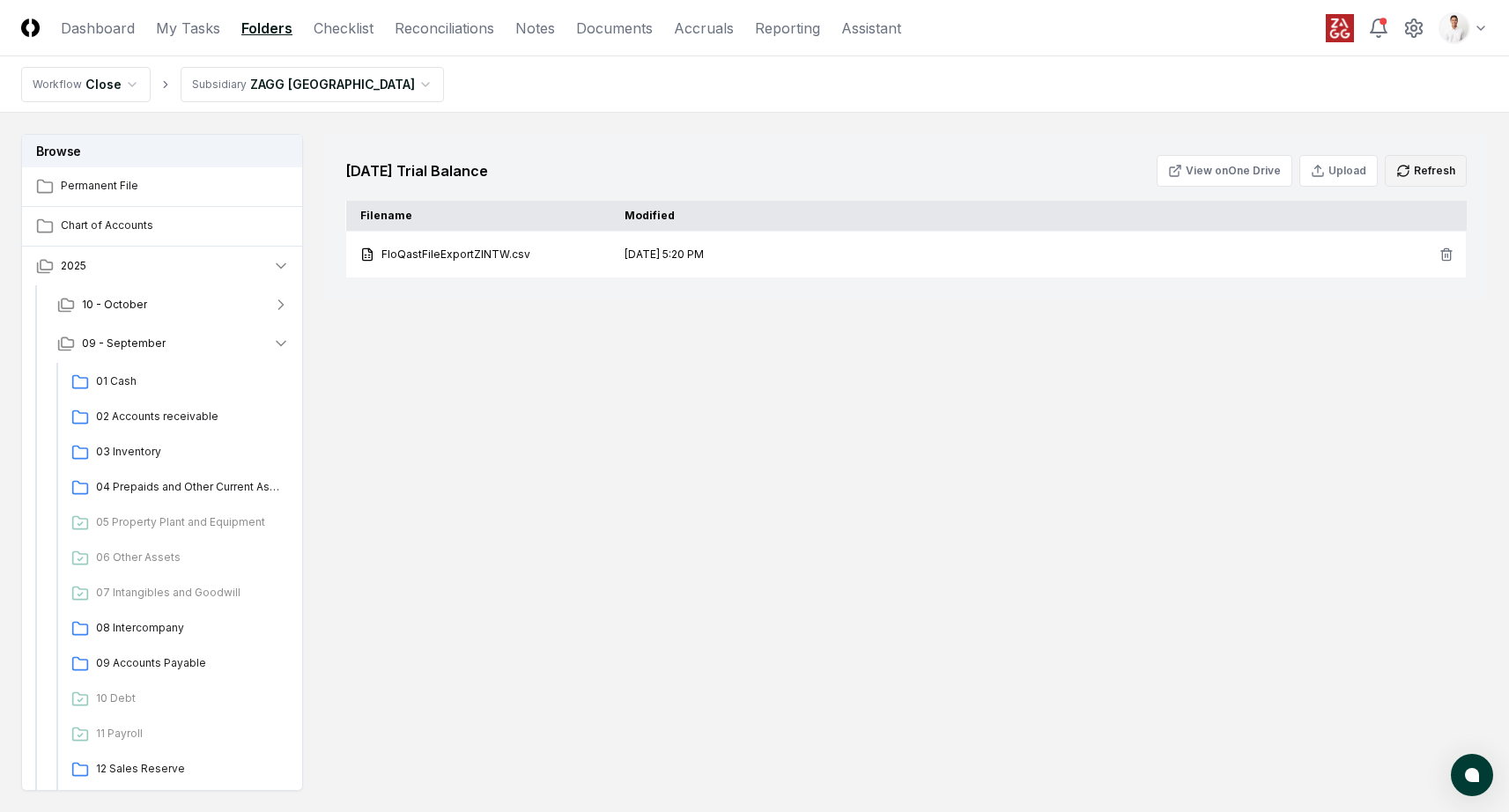
click at [1422, 167] on button "Refresh" at bounding box center [1425, 171] width 82 height 32
click at [453, 18] on link "Reconciliations" at bounding box center [444, 28] width 99 height 21
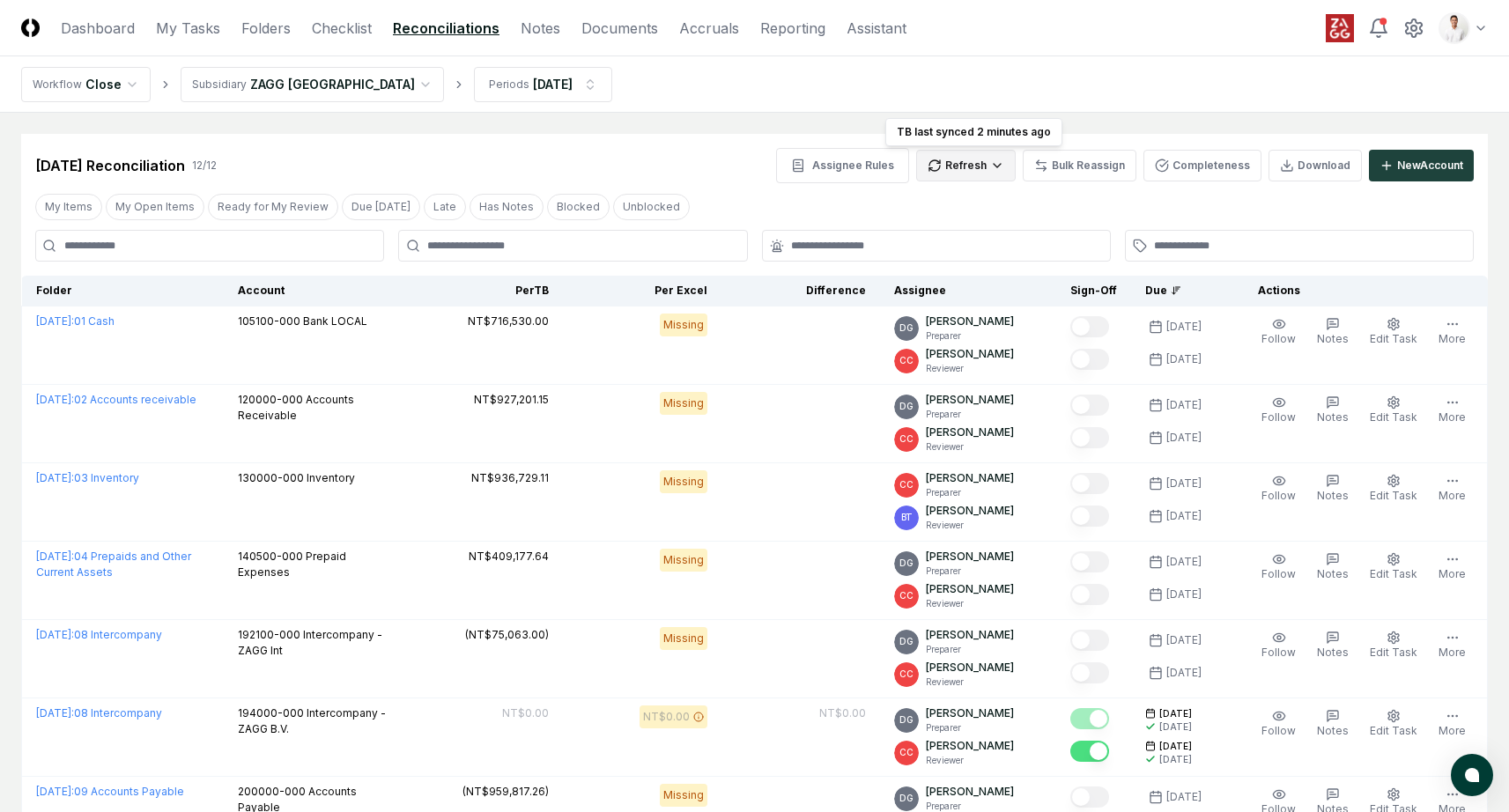
click at [953, 170] on html "CloseCore Dashboard My Tasks Folders Checklist Reconciliations Notes Documents …" at bounding box center [754, 687] width 1509 height 1375
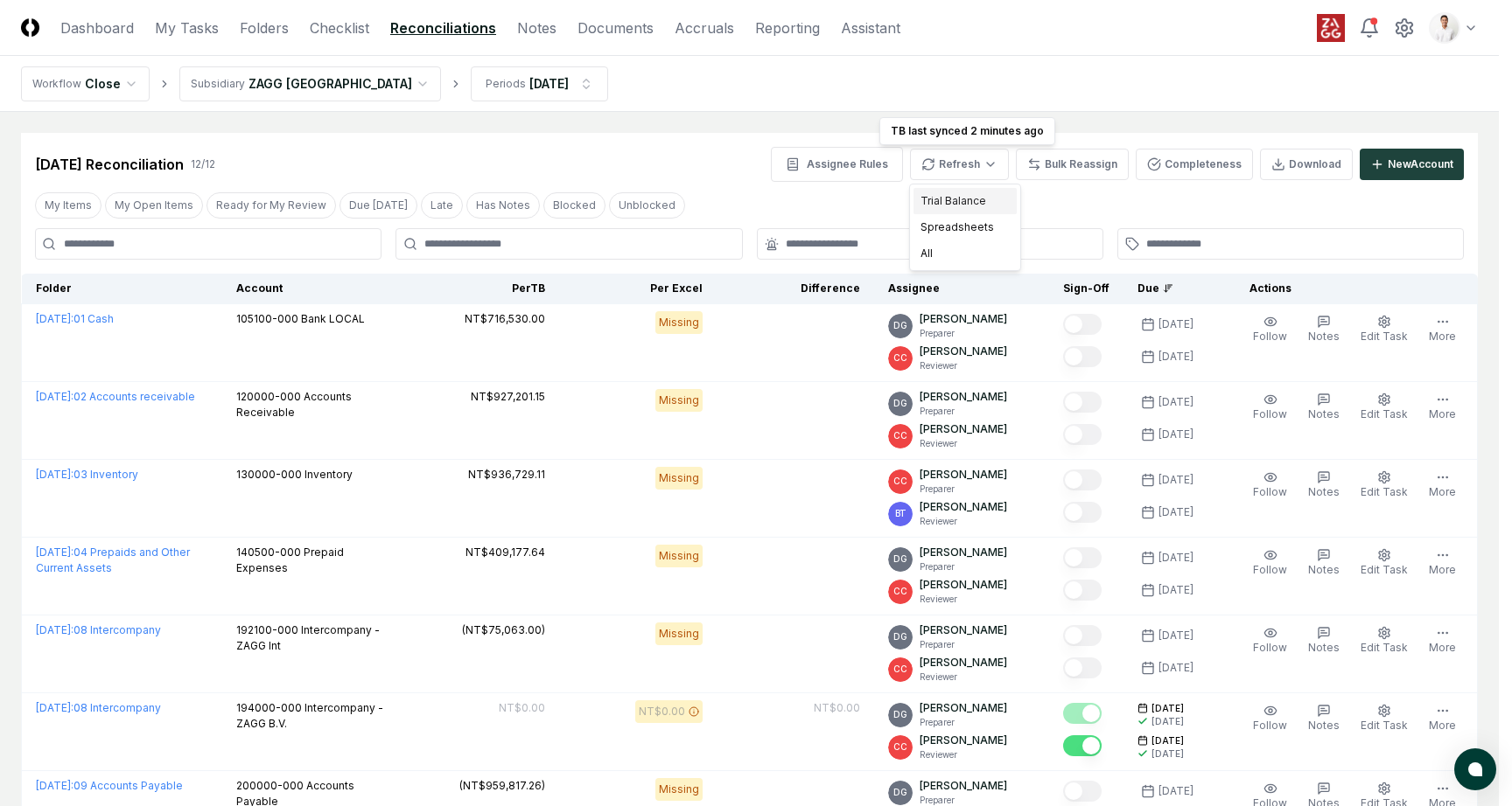
click at [950, 193] on div "Trial Balance" at bounding box center [964, 201] width 104 height 27
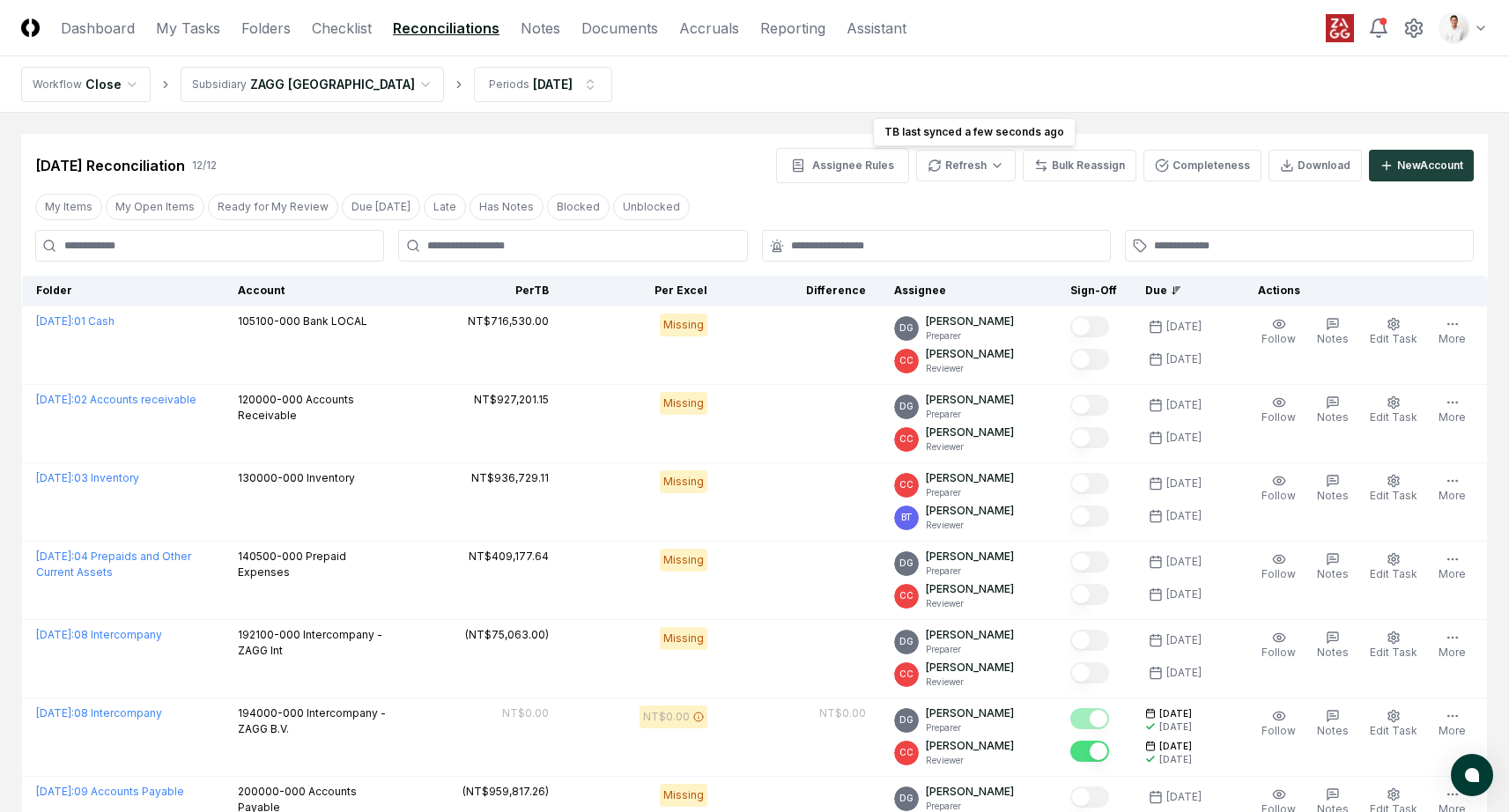
click at [692, 155] on div "[DATE] Reconciliation 12 / 12 Assignee Rules Refresh TB last synced a few secon…" at bounding box center [754, 165] width 1438 height 35
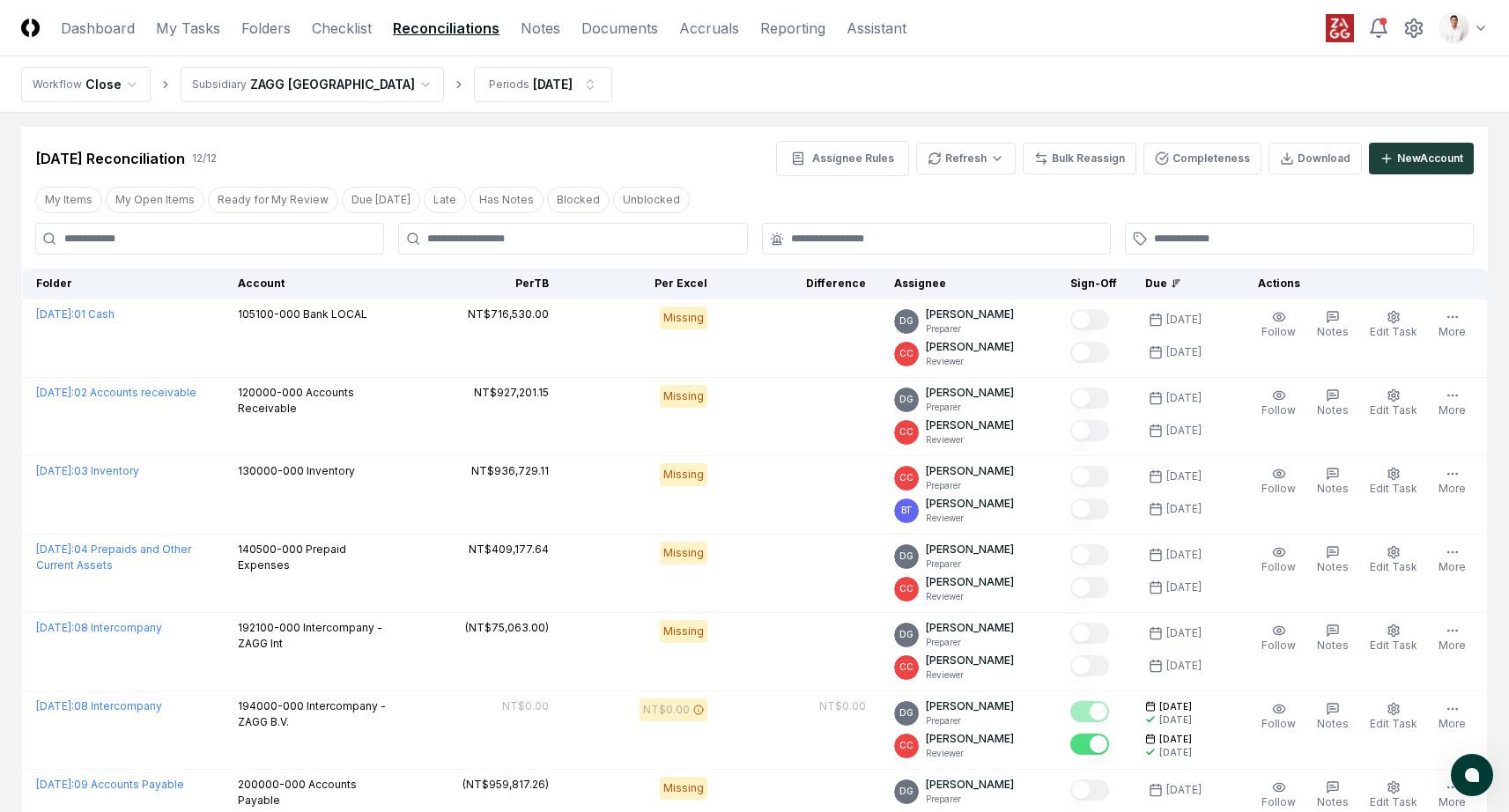
click at [642, 128] on div "[DATE] Reconciliation 12 / 12 Assignee Rules Refresh Bulk Reassign Completeness…" at bounding box center [754, 152] width 1467 height 50
click at [275, 27] on link "Folders" at bounding box center [266, 28] width 50 height 21
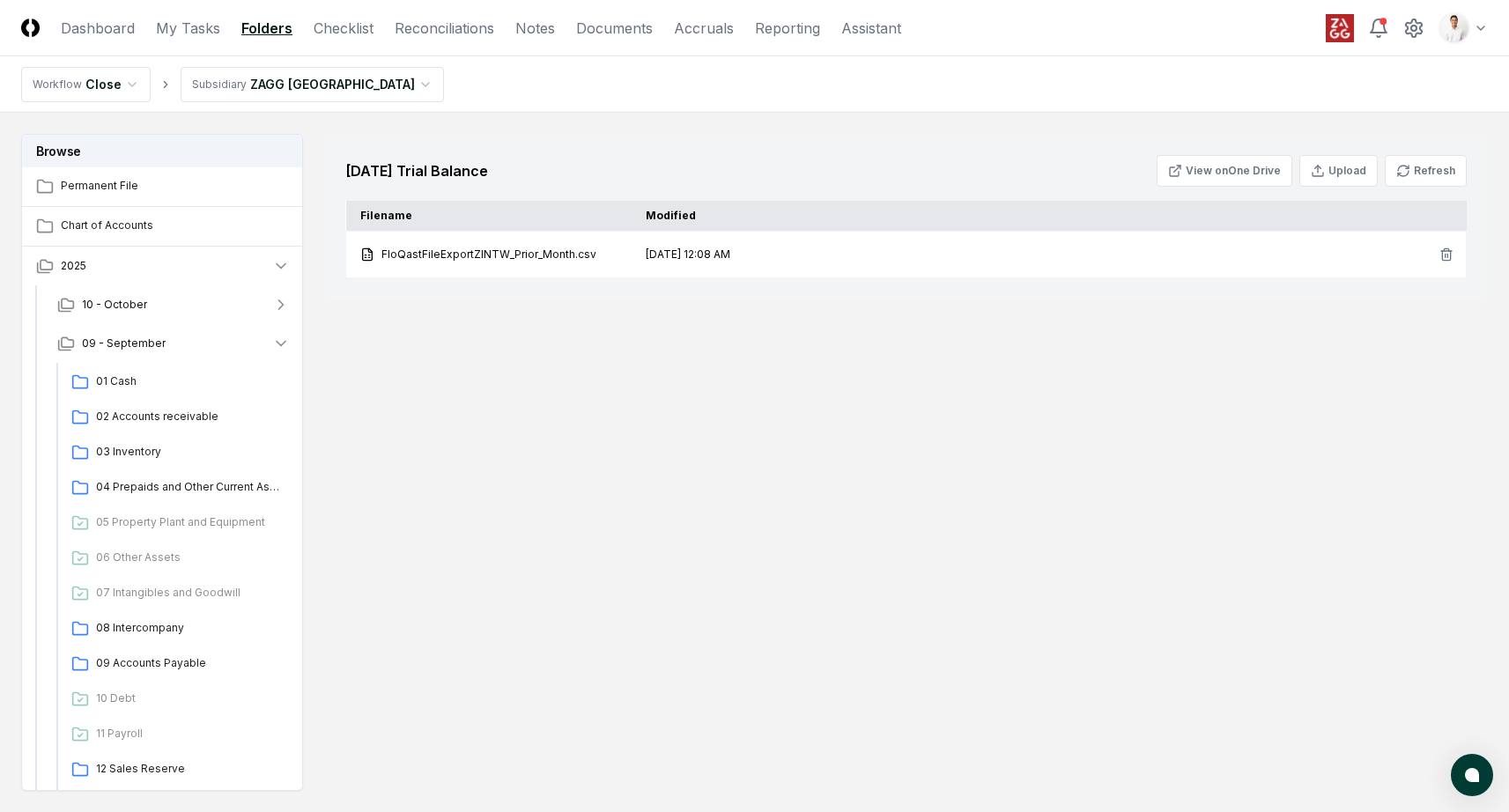
click at [434, 80] on nav "Workflow Close Subsidiary ZAGG [GEOGRAPHIC_DATA]" at bounding box center [754, 84] width 1509 height 57
click at [528, 135] on div "[DATE] Trial Balance View on One Drive Upload Refresh Filename Modified FloQast…" at bounding box center [906, 217] width 1164 height 166
click at [677, 358] on div "[DATE] Trial Balance View on One Drive Upload Refresh Filename Modified FloQast…" at bounding box center [906, 462] width 1164 height 657
click at [555, 366] on div "[DATE] Trial Balance View on One Drive Upload Refresh Filename Modified FloQast…" at bounding box center [906, 462] width 1164 height 657
click at [620, 525] on div "[DATE] Trial Balance View on One Drive Upload Refresh Filename Modified FloQast…" at bounding box center [906, 462] width 1164 height 657
